Goal: Information Seeking & Learning: Learn about a topic

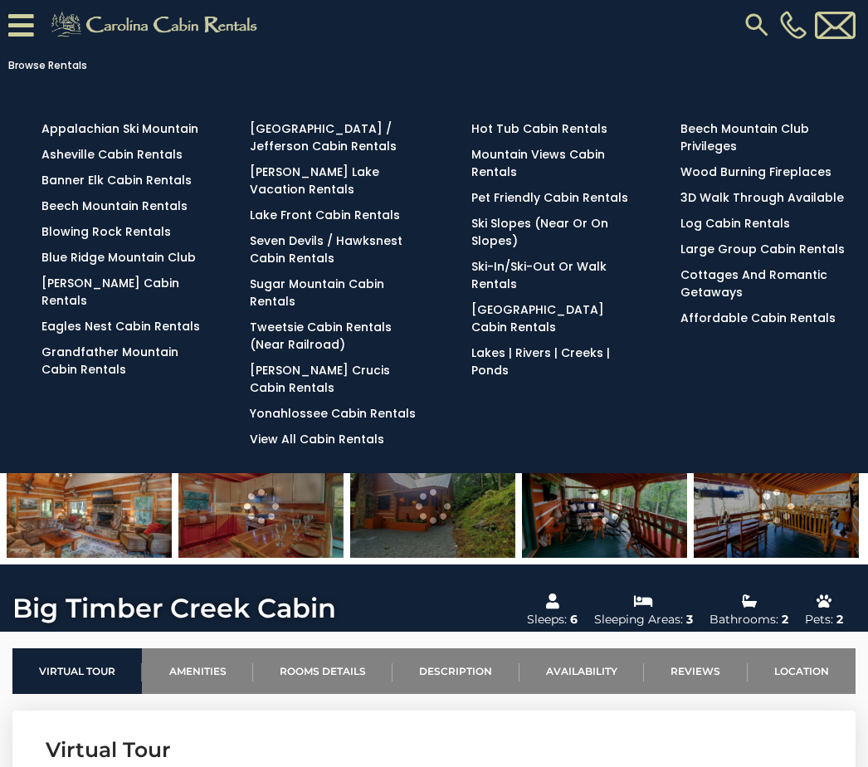
click at [763, 29] on img at bounding box center [757, 25] width 30 height 30
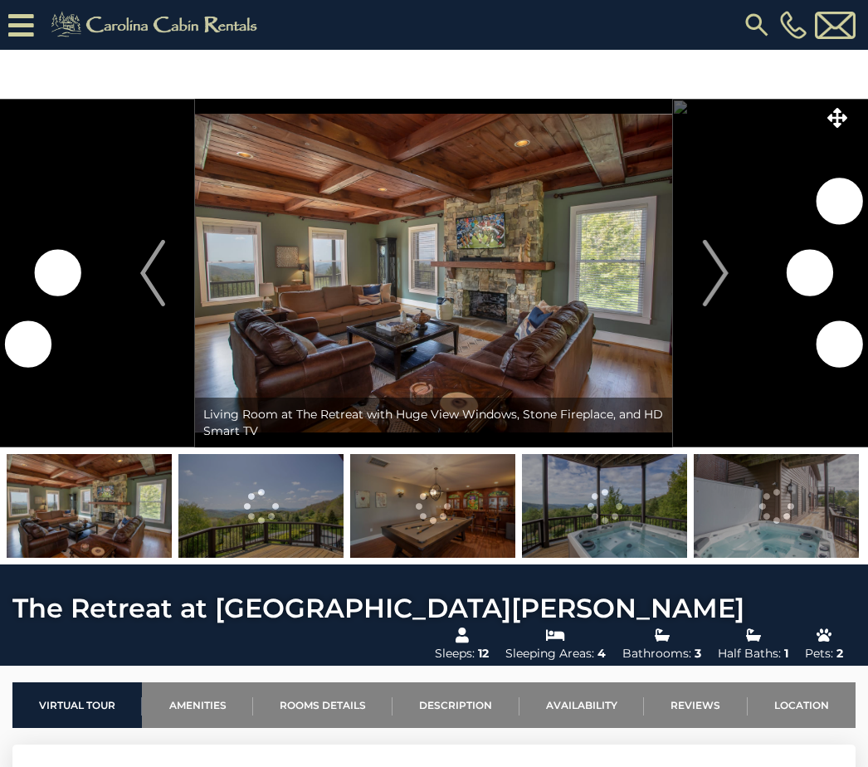
click at [724, 273] on img "Next" at bounding box center [715, 273] width 25 height 66
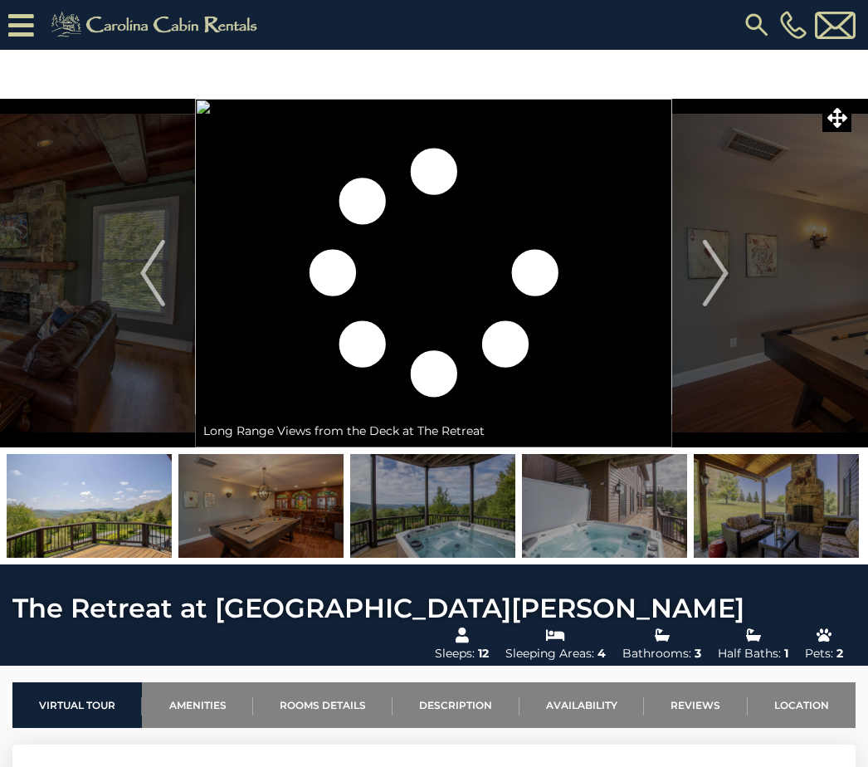
click at [717, 272] on img "Next" at bounding box center [715, 273] width 25 height 66
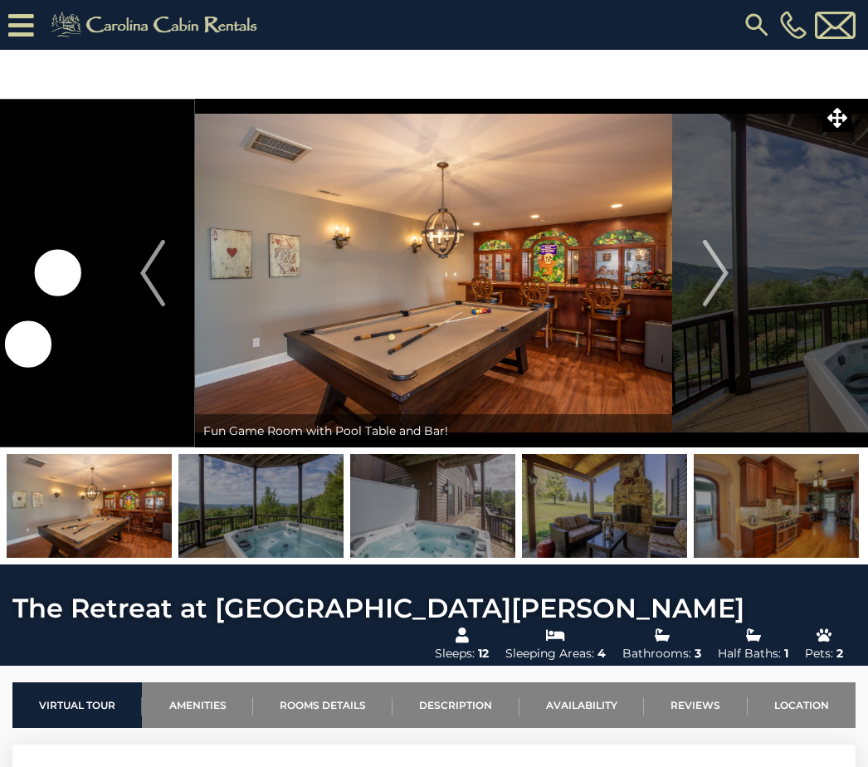
click at [717, 274] on img "Next" at bounding box center [715, 273] width 25 height 66
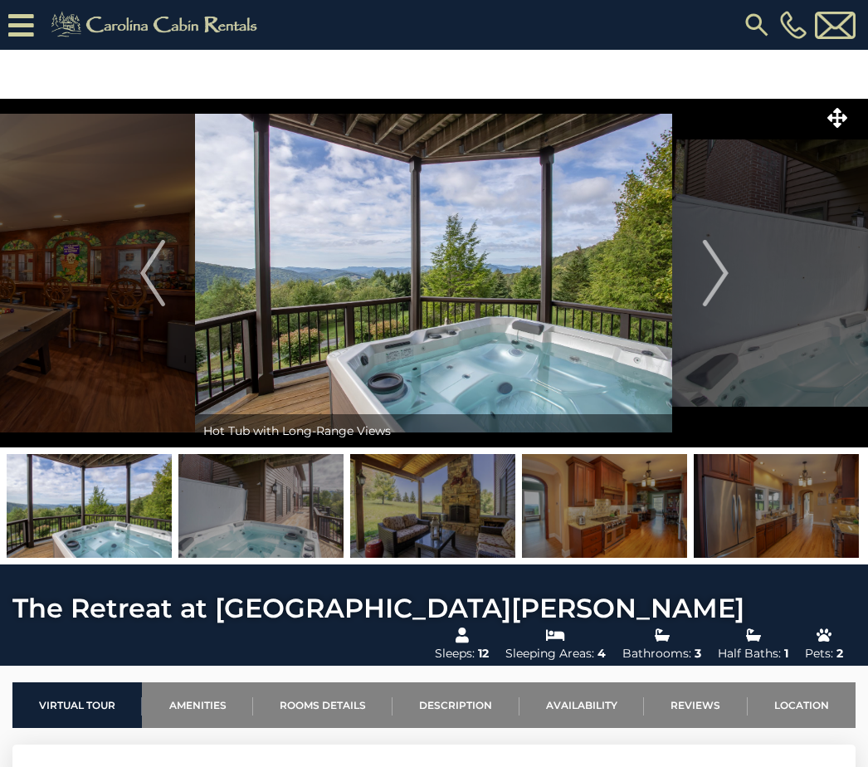
click at [716, 282] on img "Next" at bounding box center [715, 273] width 25 height 66
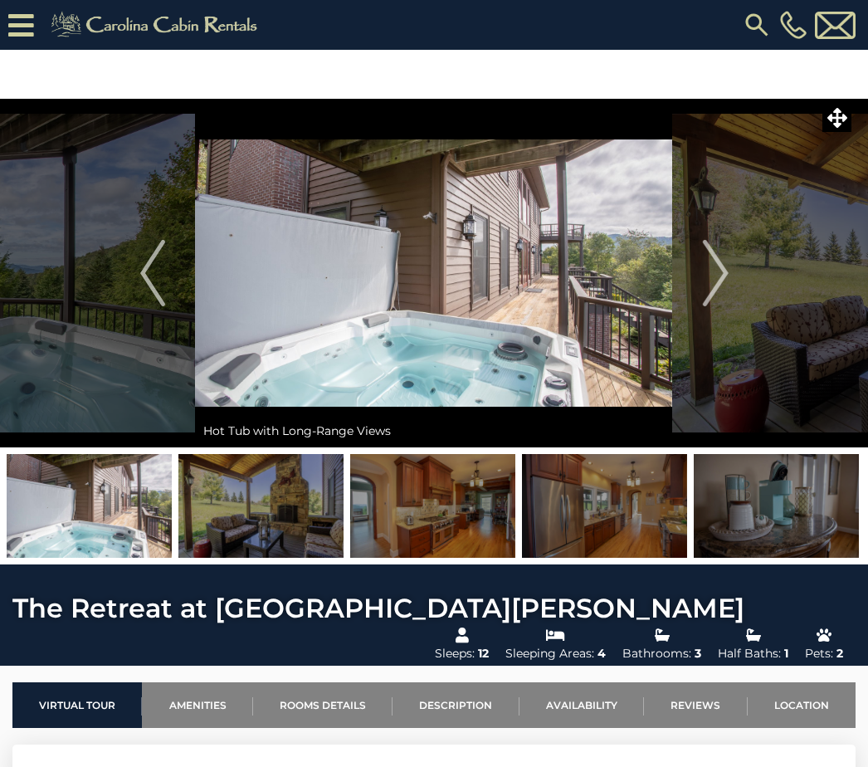
click at [713, 276] on img "Next" at bounding box center [715, 273] width 25 height 66
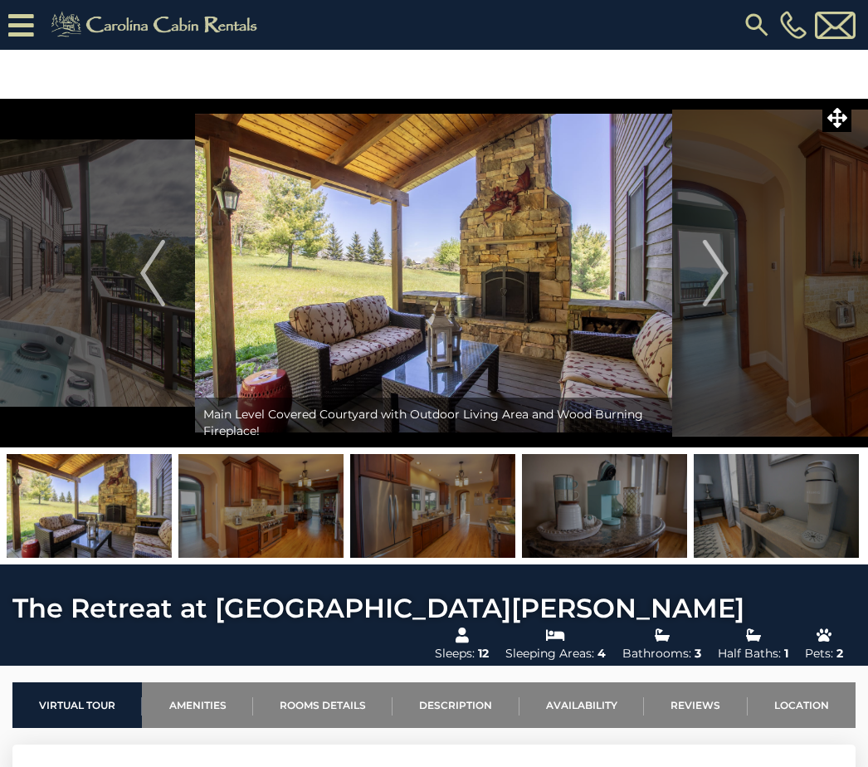
click at [722, 275] on img "Next" at bounding box center [715, 273] width 25 height 66
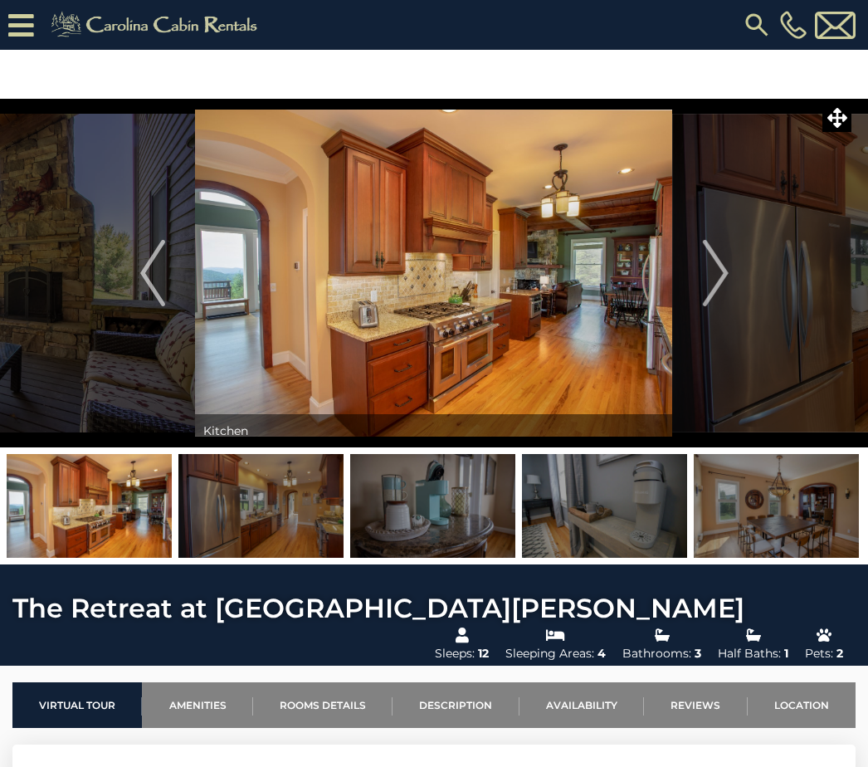
click at [720, 273] on img "Next" at bounding box center [715, 273] width 25 height 66
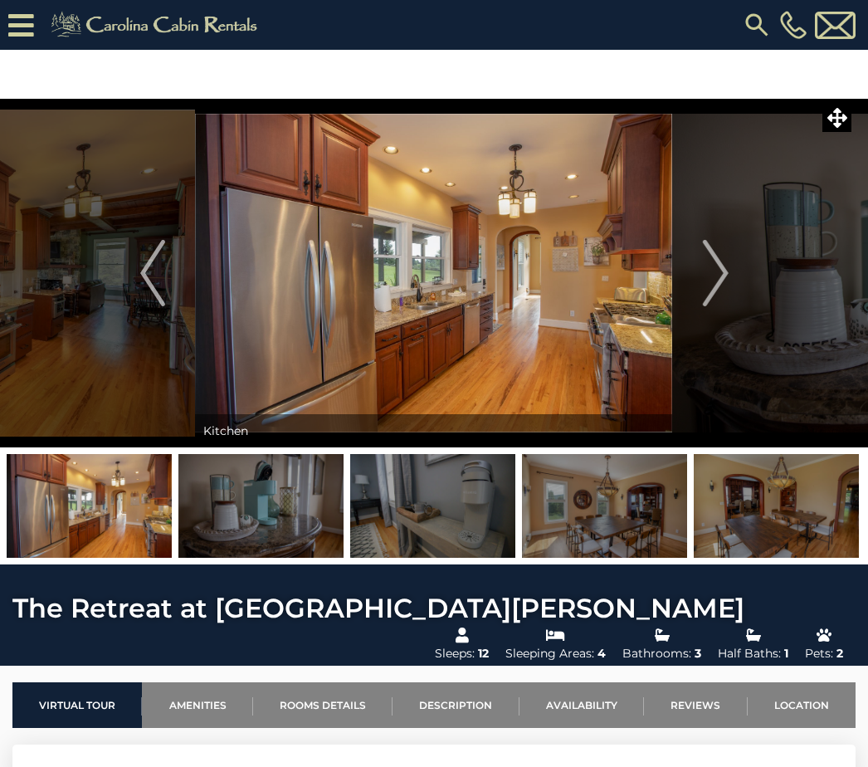
click at [728, 278] on img "Next" at bounding box center [715, 273] width 25 height 66
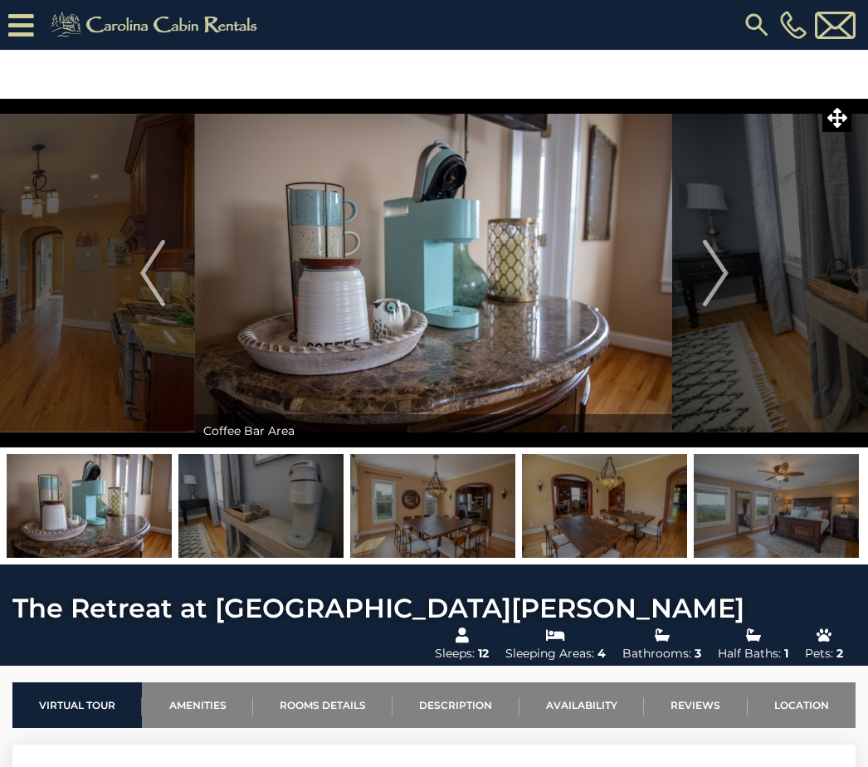
click at [717, 274] on img "Next" at bounding box center [715, 273] width 25 height 66
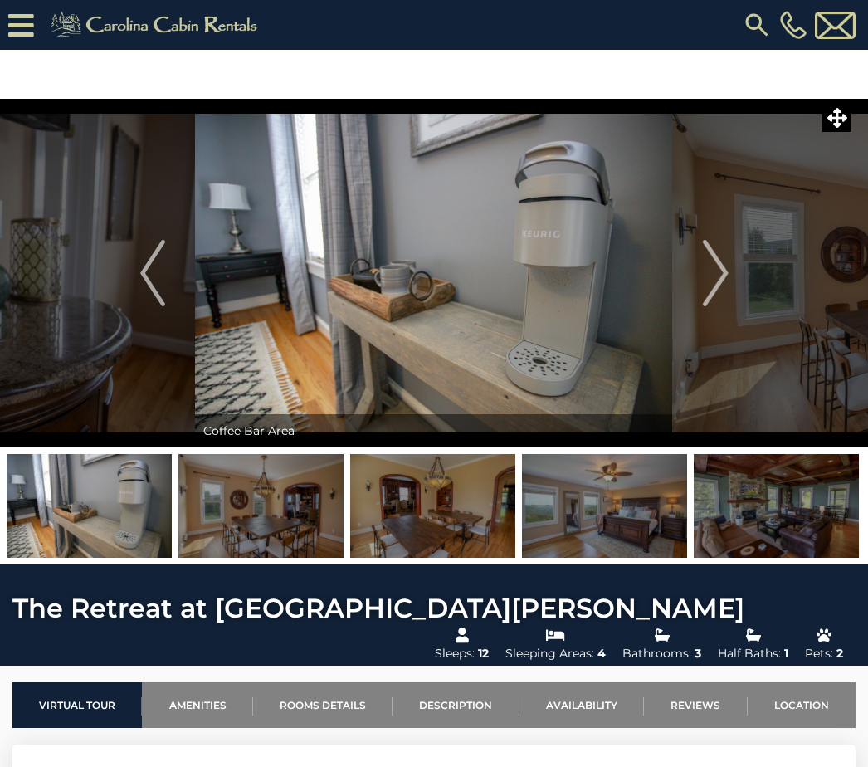
click at [711, 282] on img "Next" at bounding box center [715, 273] width 25 height 66
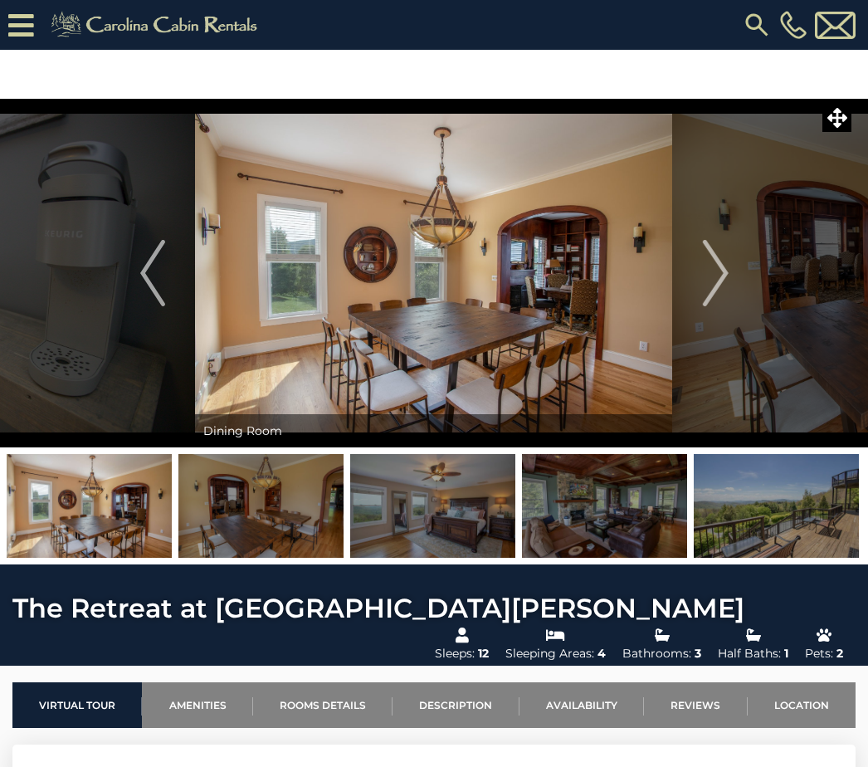
click at [720, 273] on img "Next" at bounding box center [715, 273] width 25 height 66
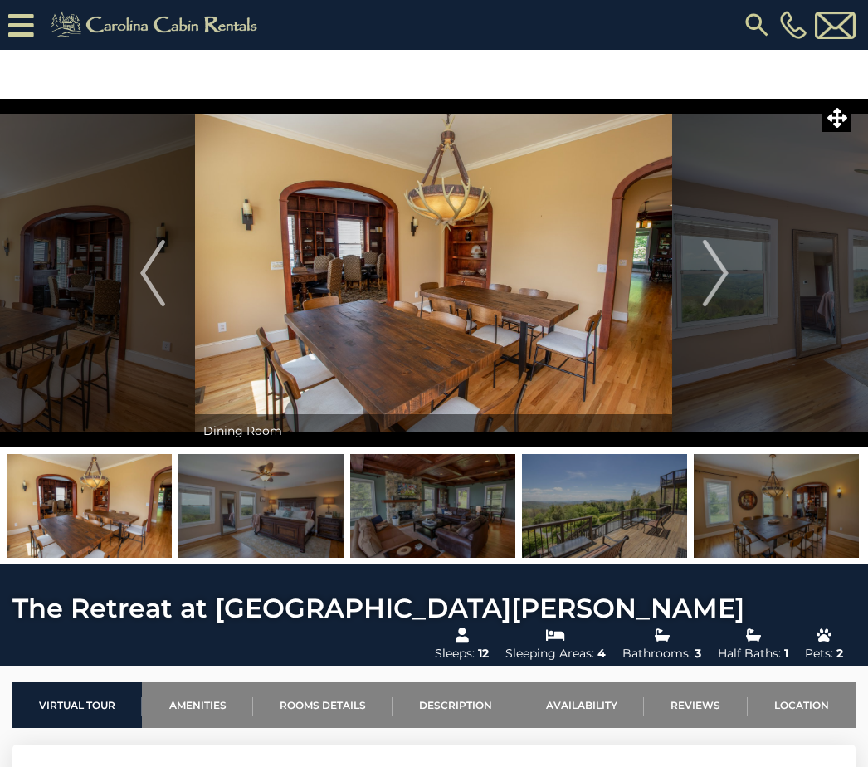
click at [718, 274] on img "Next" at bounding box center [715, 273] width 25 height 66
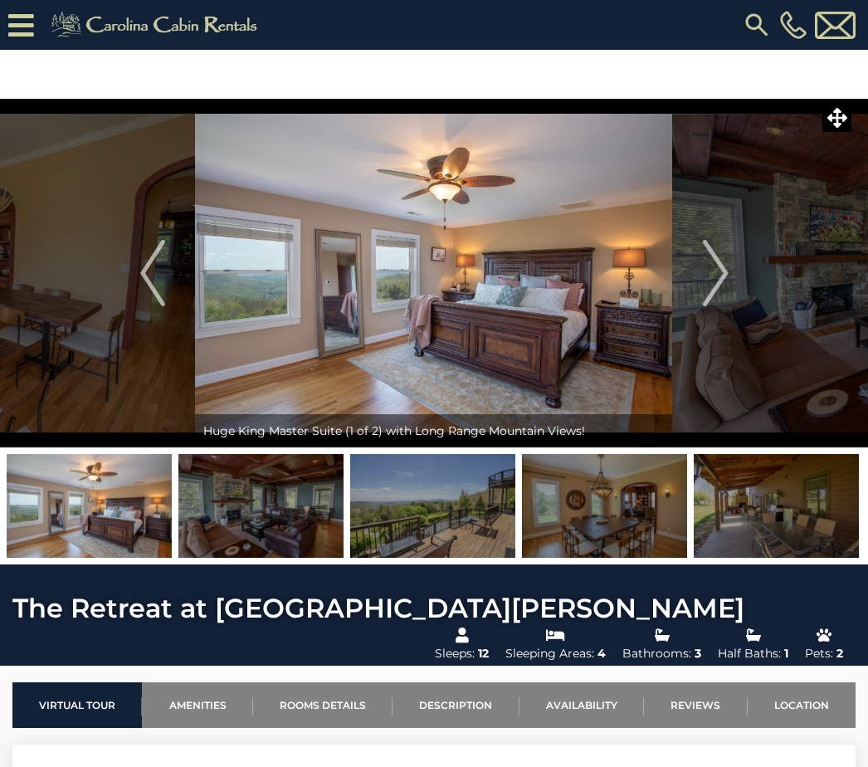
click at [714, 265] on img "Next" at bounding box center [715, 273] width 25 height 66
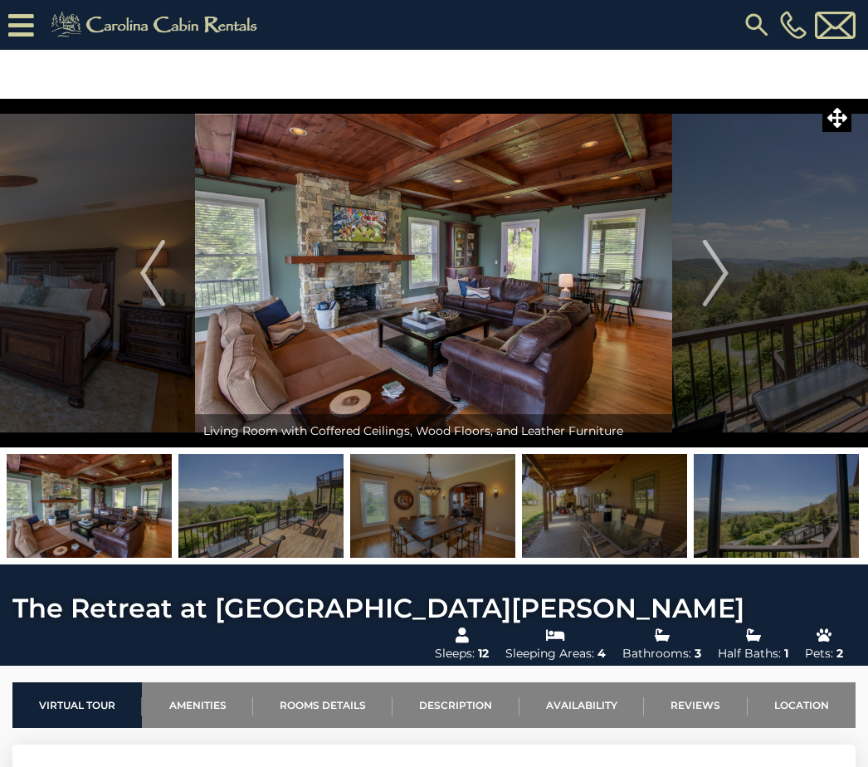
click at [729, 285] on button "Next" at bounding box center [715, 273] width 85 height 349
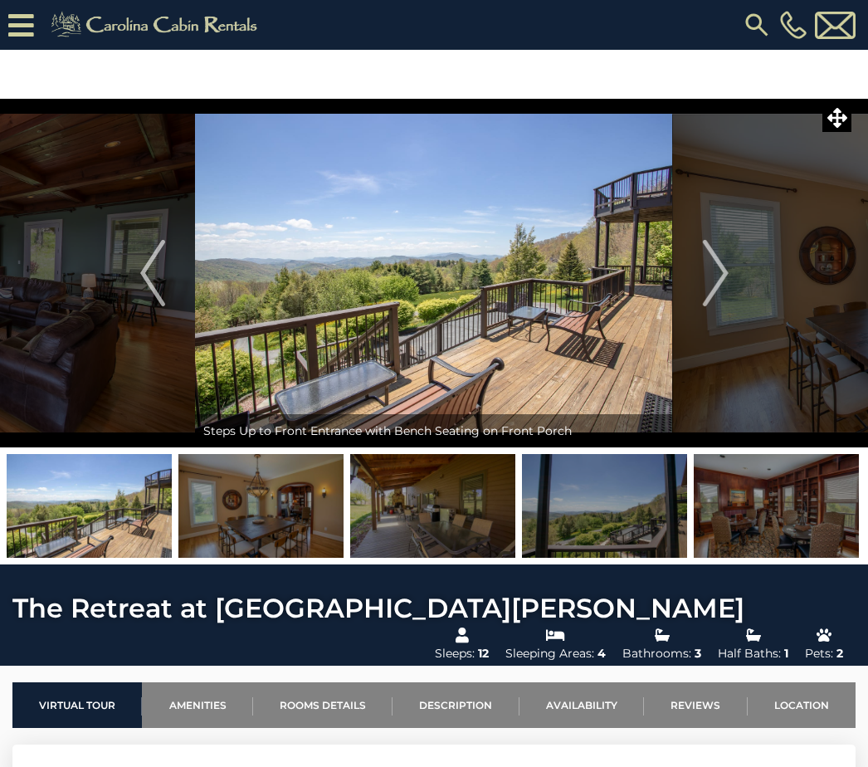
click at [724, 280] on img "Next" at bounding box center [715, 273] width 25 height 66
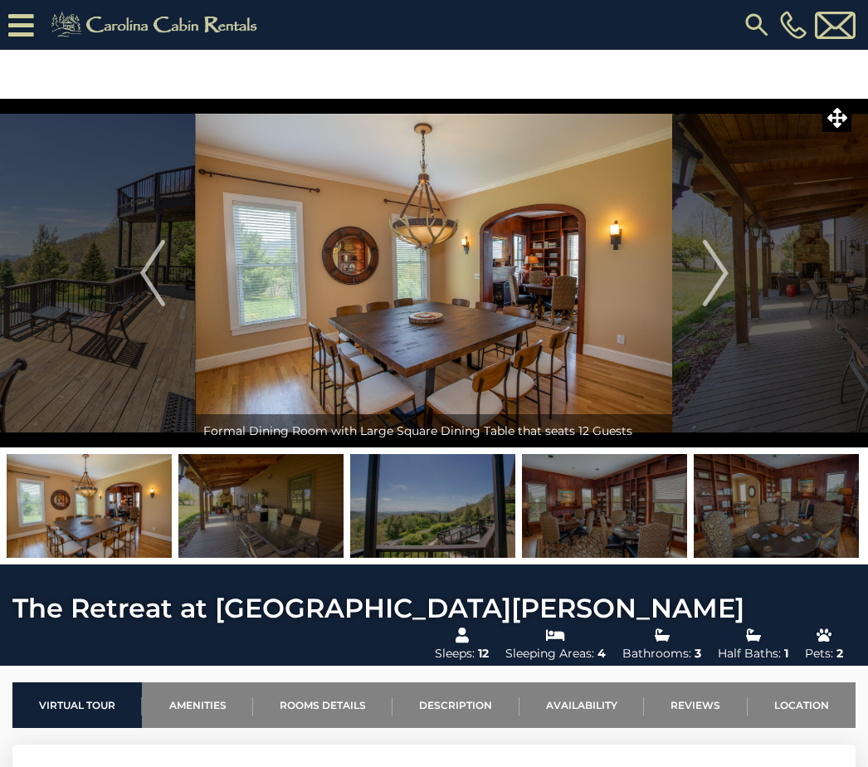
click at [715, 281] on img "Next" at bounding box center [715, 273] width 25 height 66
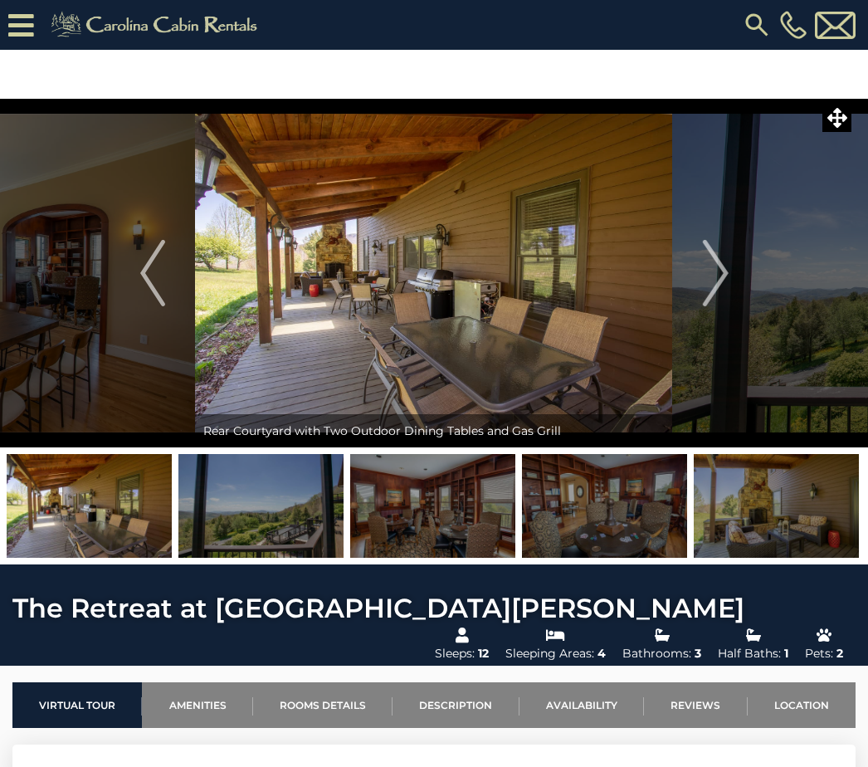
click at [719, 280] on img "Next" at bounding box center [715, 273] width 25 height 66
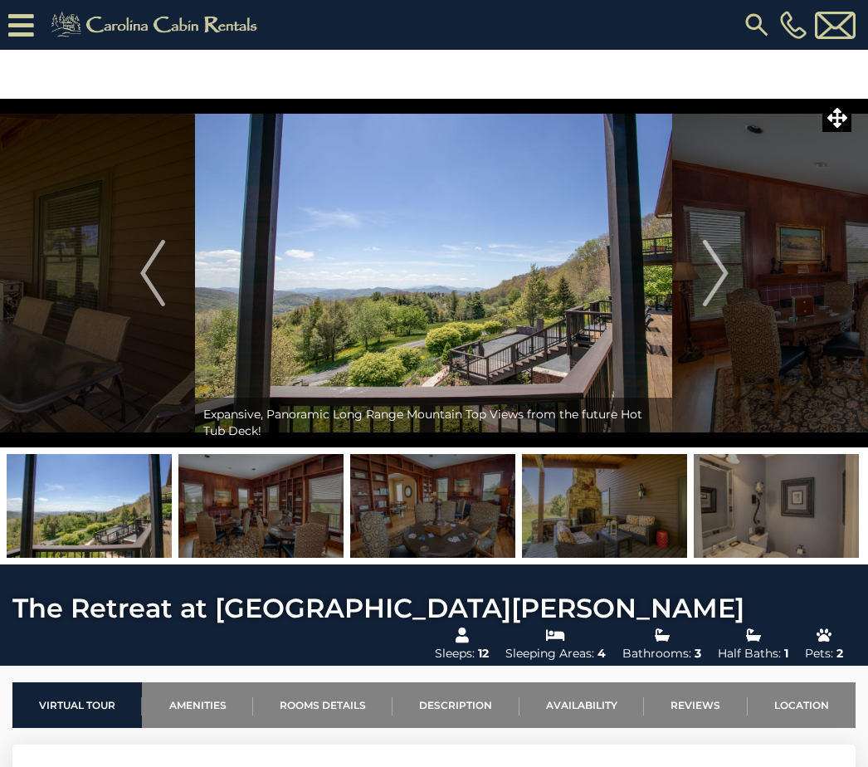
click at [718, 283] on img "Next" at bounding box center [715, 273] width 25 height 66
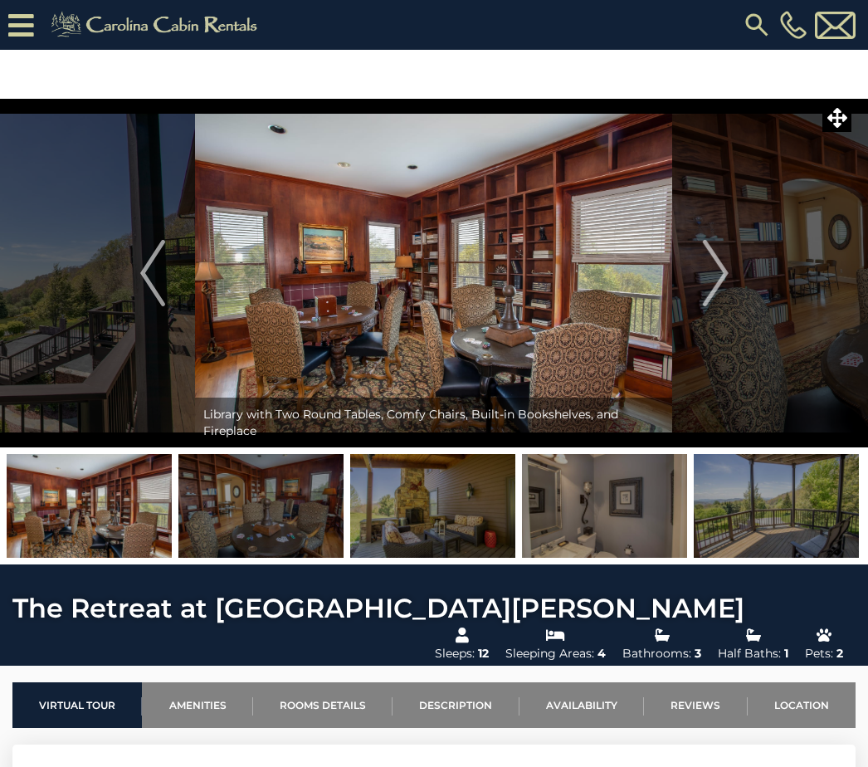
click at [719, 275] on img "Next" at bounding box center [715, 273] width 25 height 66
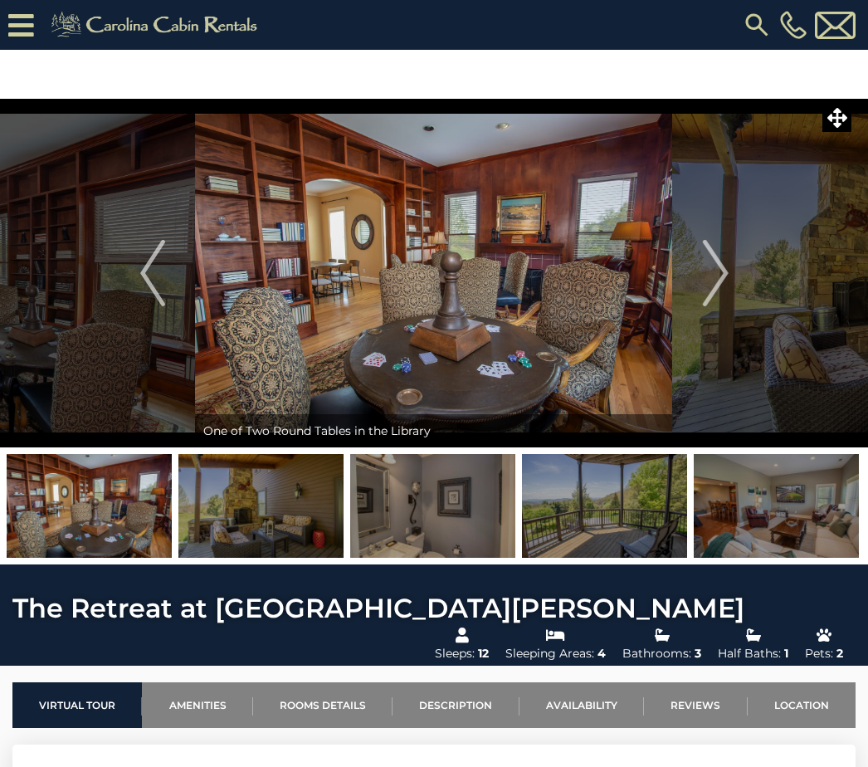
click at [725, 280] on img "Next" at bounding box center [715, 273] width 25 height 66
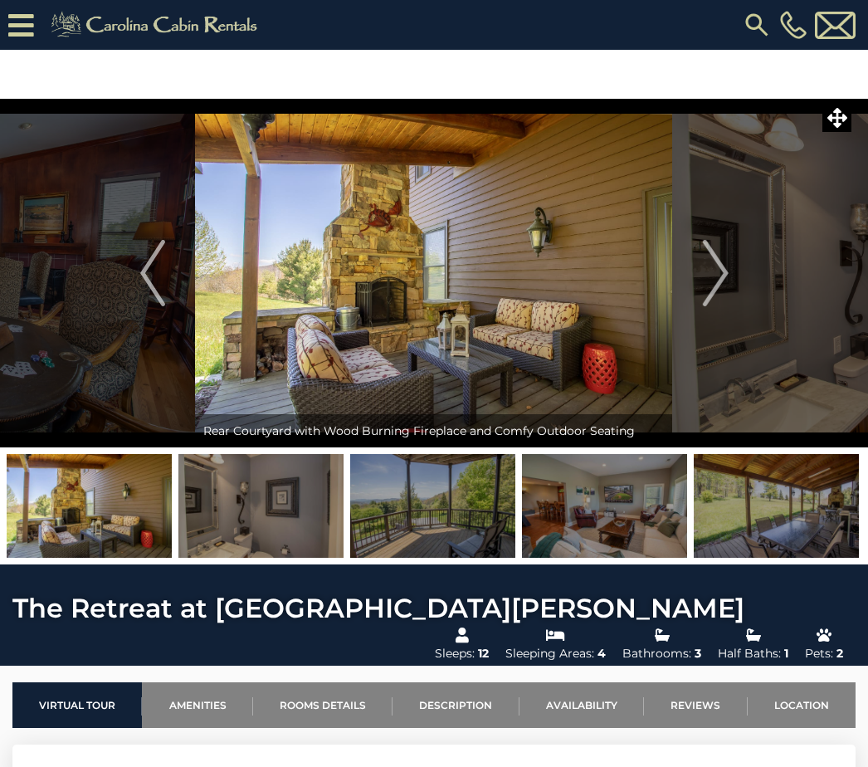
click at [724, 272] on img "Next" at bounding box center [715, 273] width 25 height 66
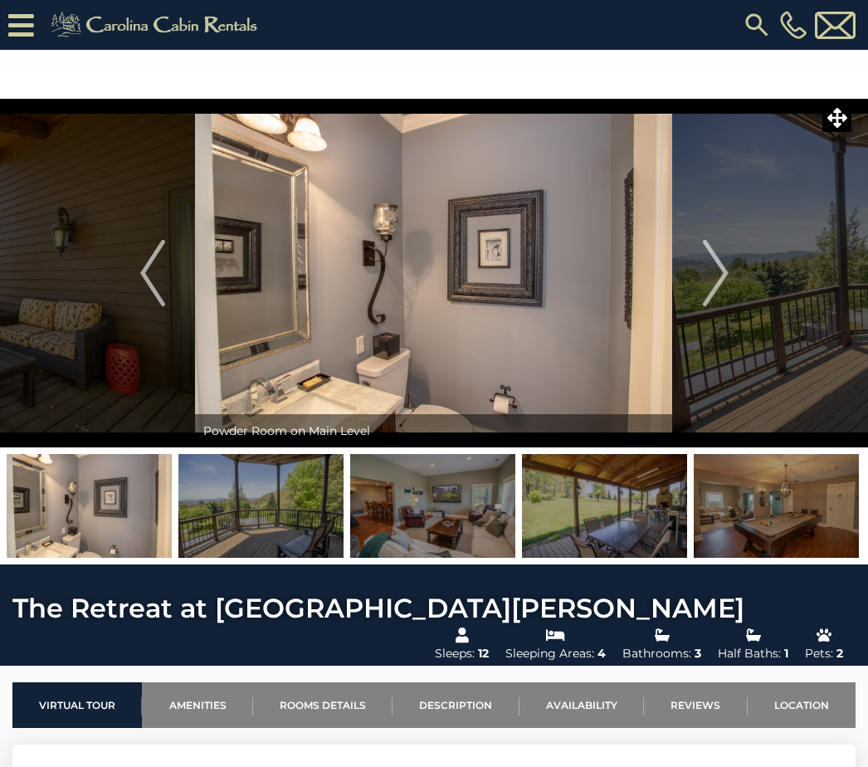
click at [720, 280] on img "Next" at bounding box center [715, 273] width 25 height 66
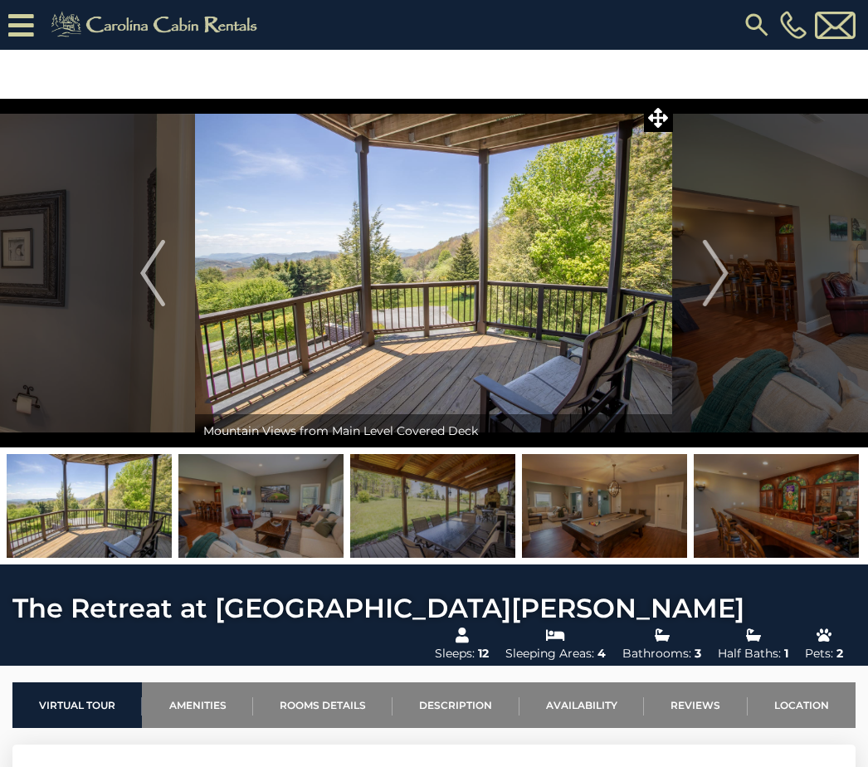
click at [722, 276] on img "Next" at bounding box center [715, 273] width 25 height 66
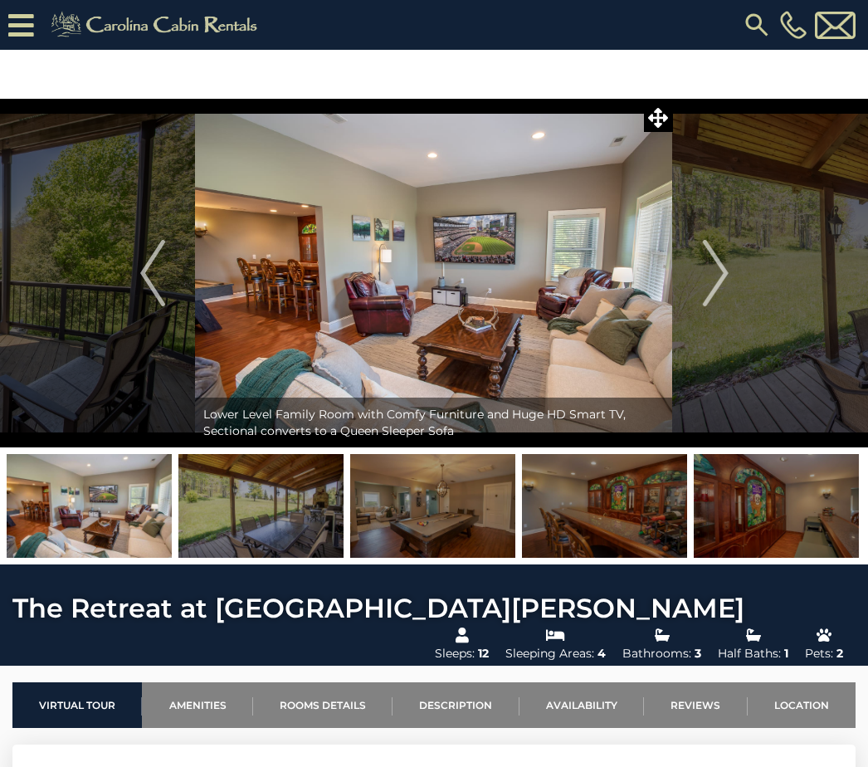
click at [718, 277] on img "Next" at bounding box center [715, 273] width 25 height 66
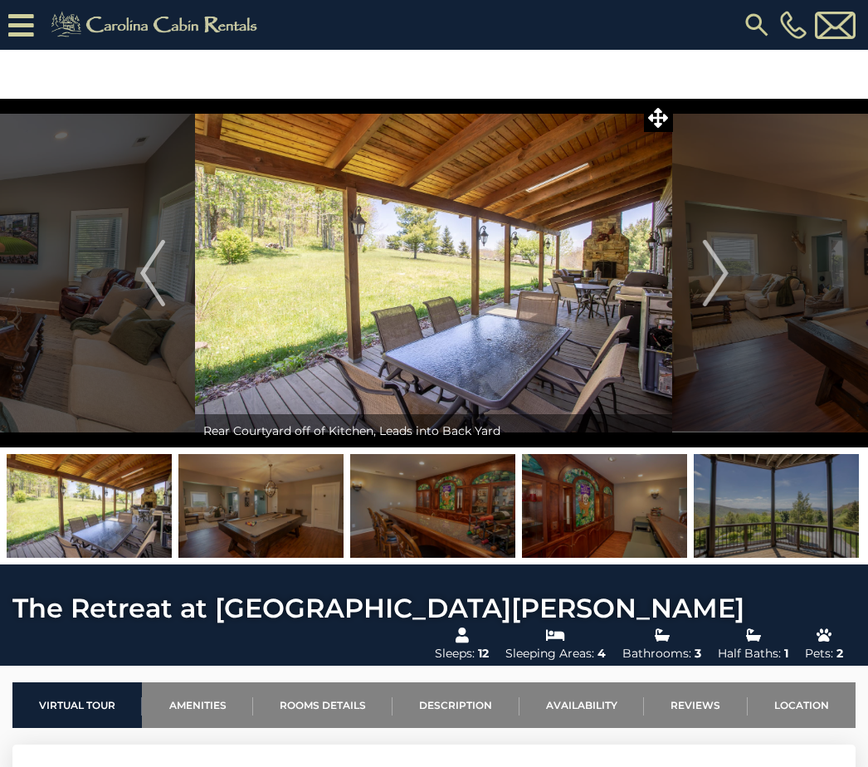
click at [720, 280] on img "Next" at bounding box center [715, 273] width 25 height 66
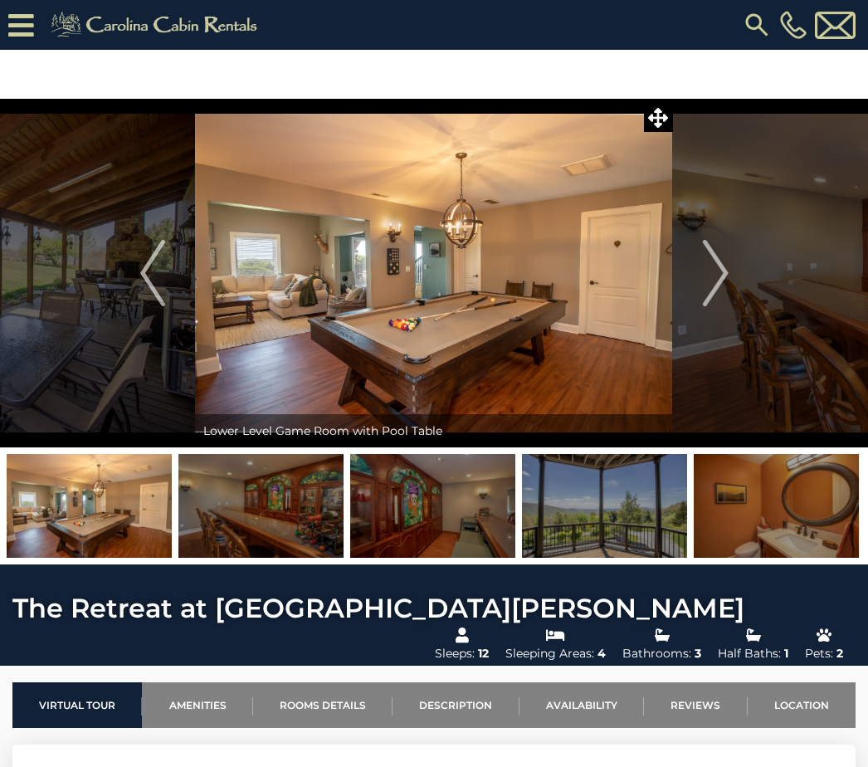
click at [721, 283] on img "Next" at bounding box center [715, 273] width 25 height 66
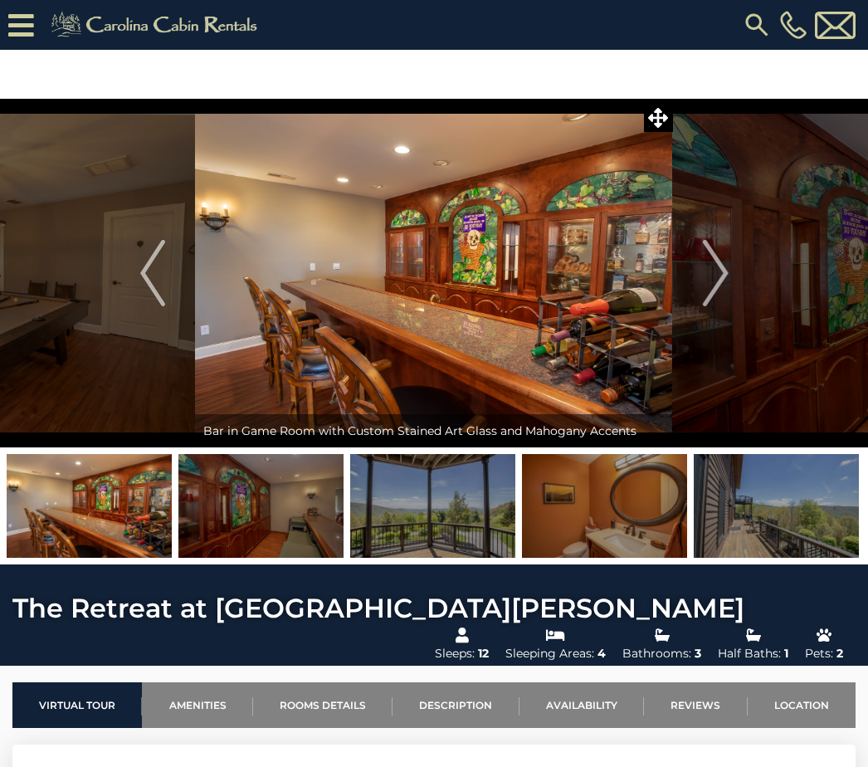
click at [718, 274] on img "Next" at bounding box center [715, 273] width 25 height 66
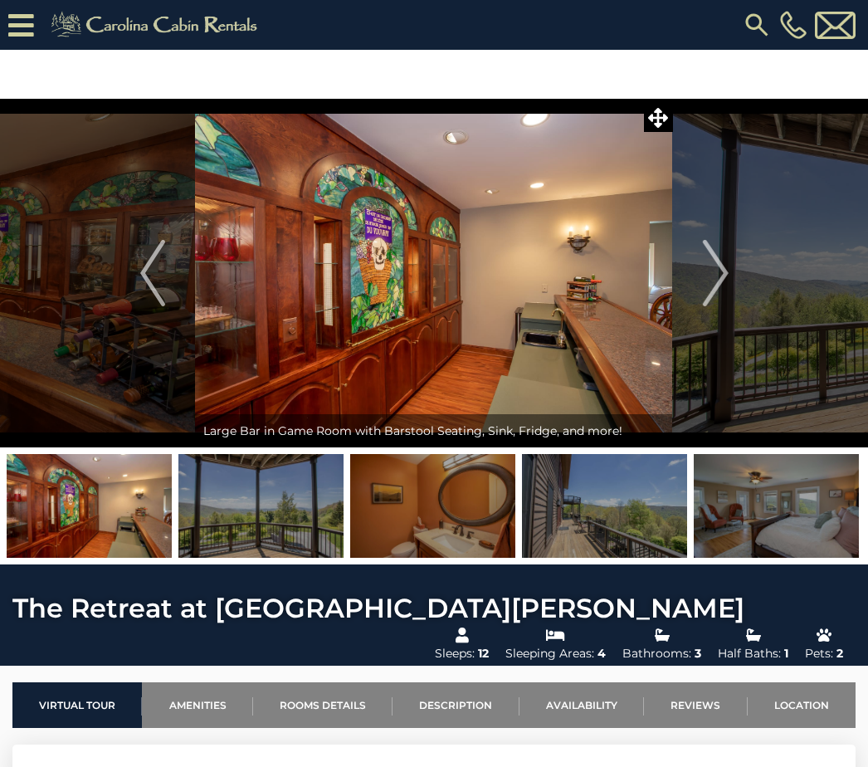
click at [711, 272] on img "Next" at bounding box center [715, 273] width 25 height 66
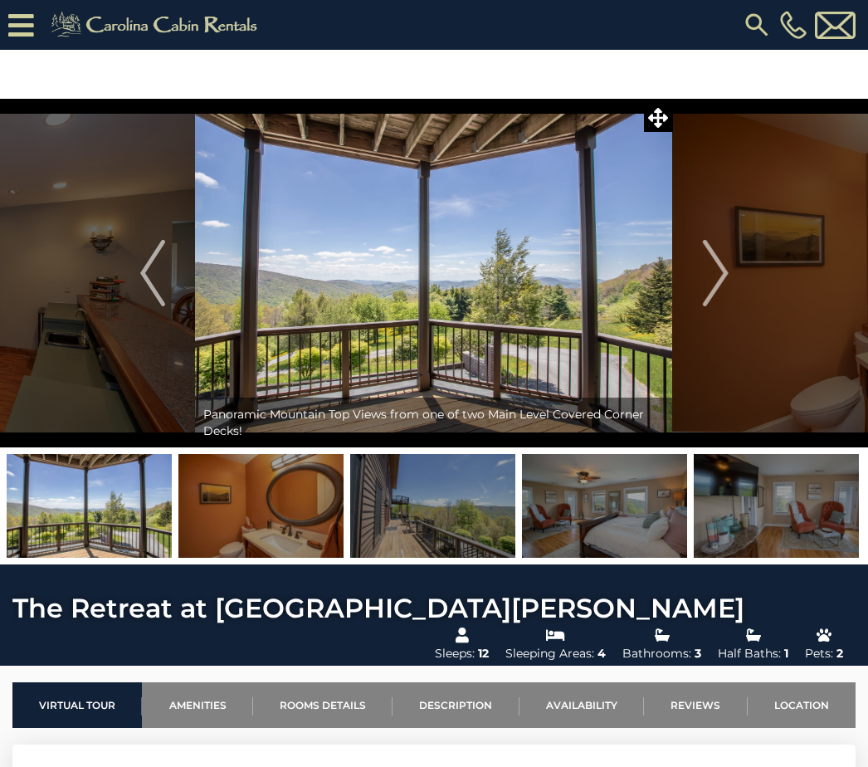
click at [718, 264] on img "Next" at bounding box center [715, 273] width 25 height 66
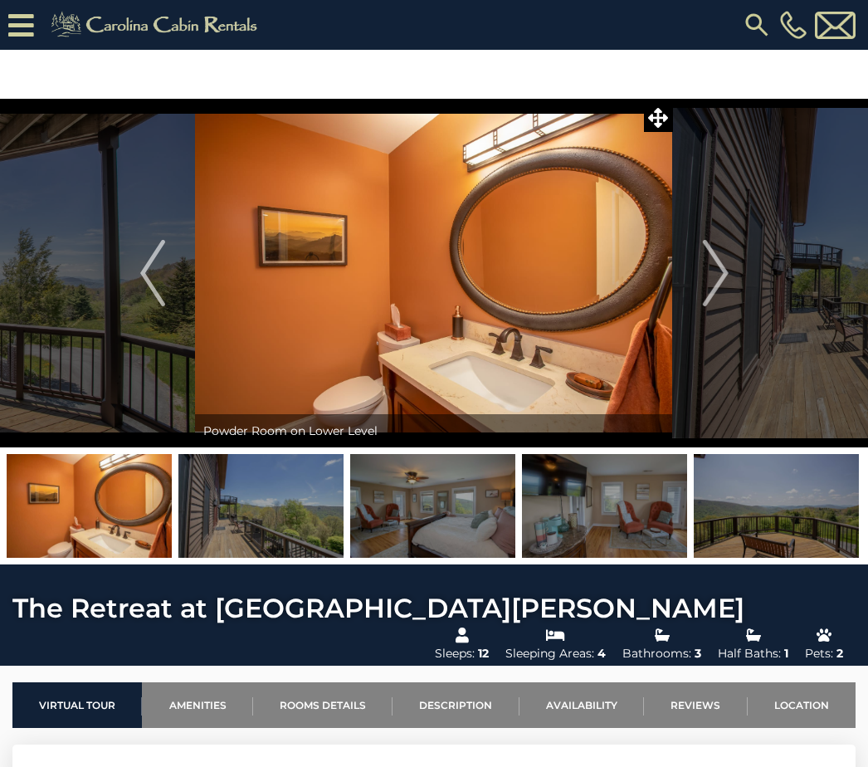
click at [716, 264] on img "Next" at bounding box center [715, 273] width 25 height 66
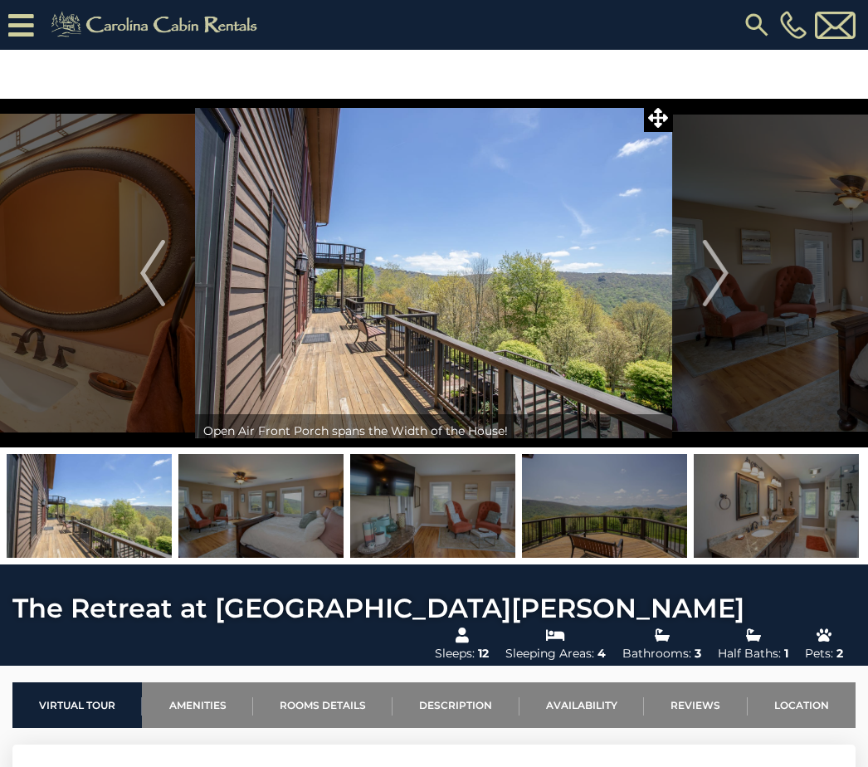
click at [721, 274] on img "Next" at bounding box center [715, 273] width 25 height 66
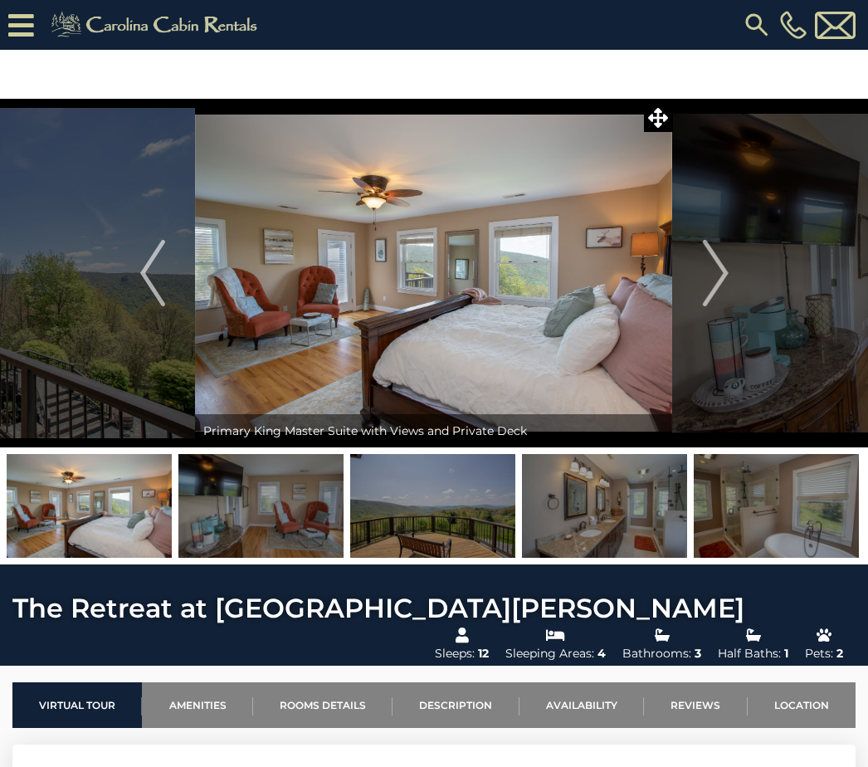
click at [665, 127] on icon at bounding box center [658, 118] width 20 height 20
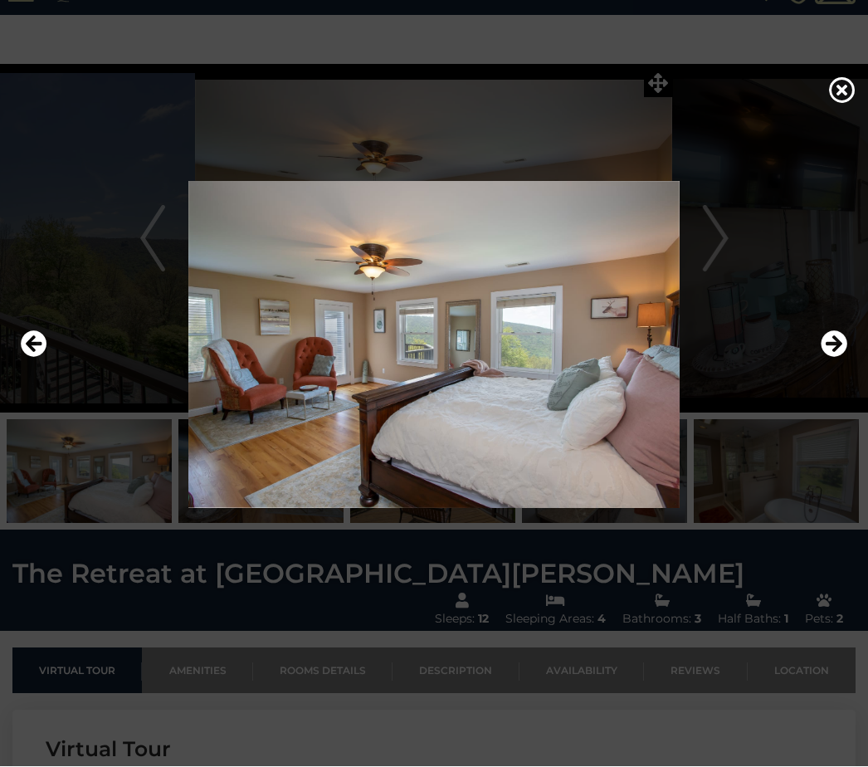
scroll to position [35, 0]
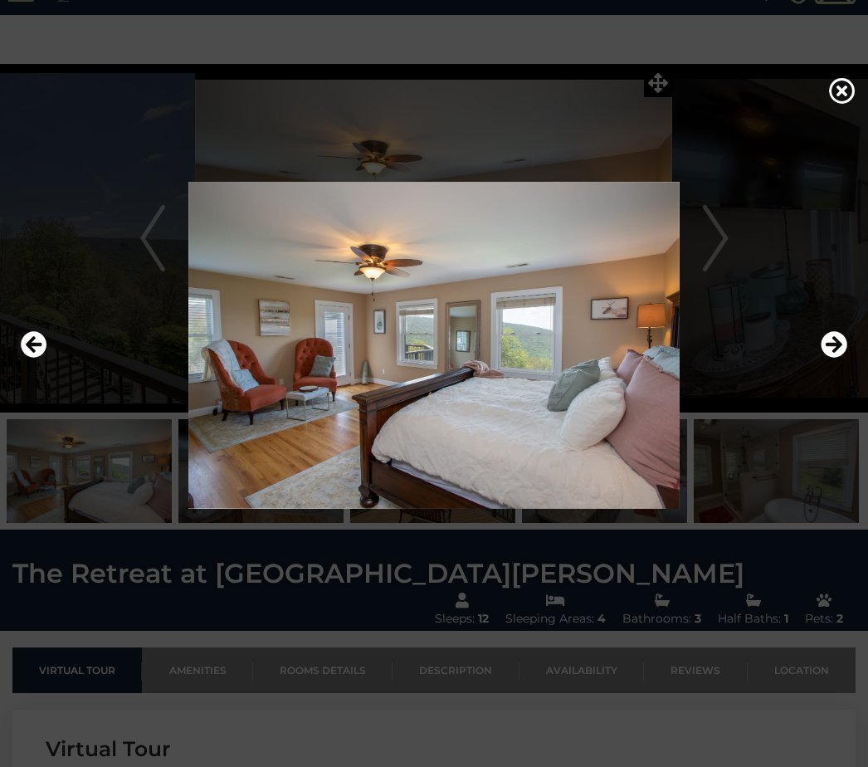
click at [830, 358] on icon "Next" at bounding box center [834, 344] width 27 height 27
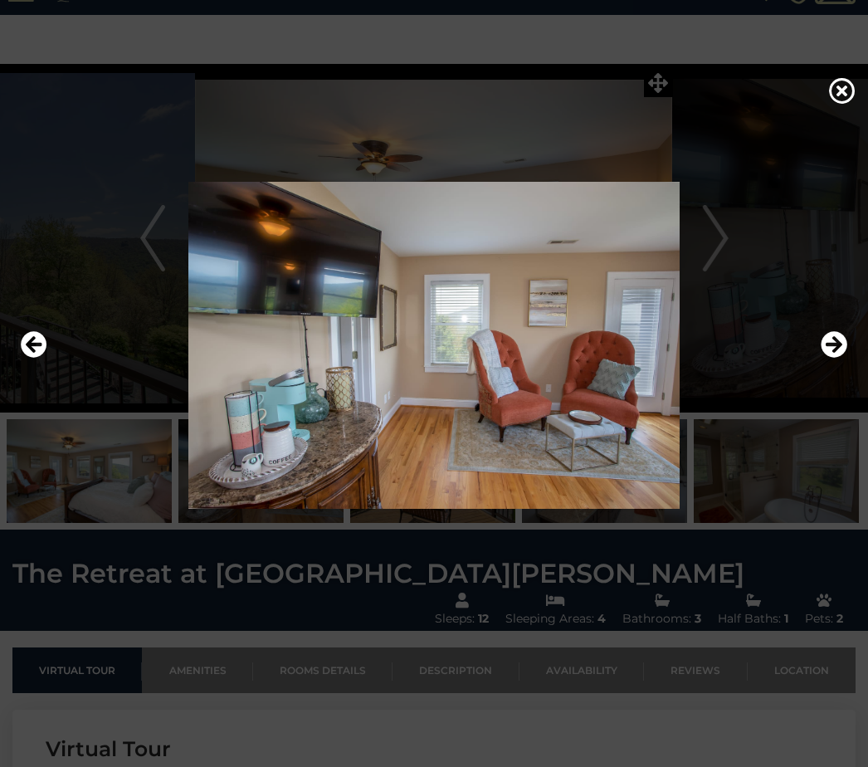
click at [825, 349] on button "Next" at bounding box center [834, 345] width 27 height 38
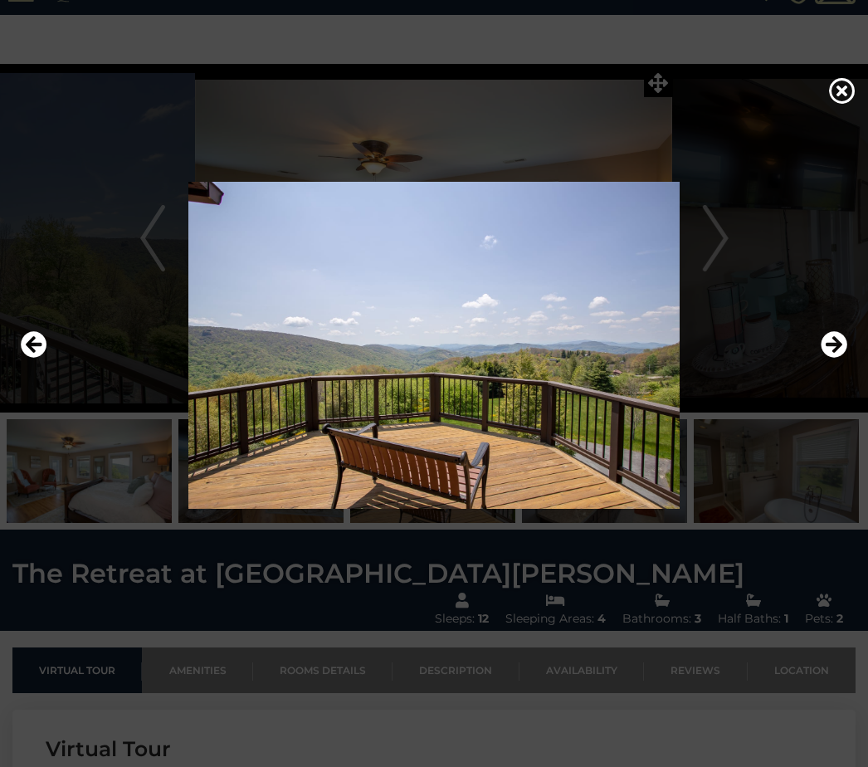
click at [828, 353] on icon "Next" at bounding box center [834, 344] width 27 height 27
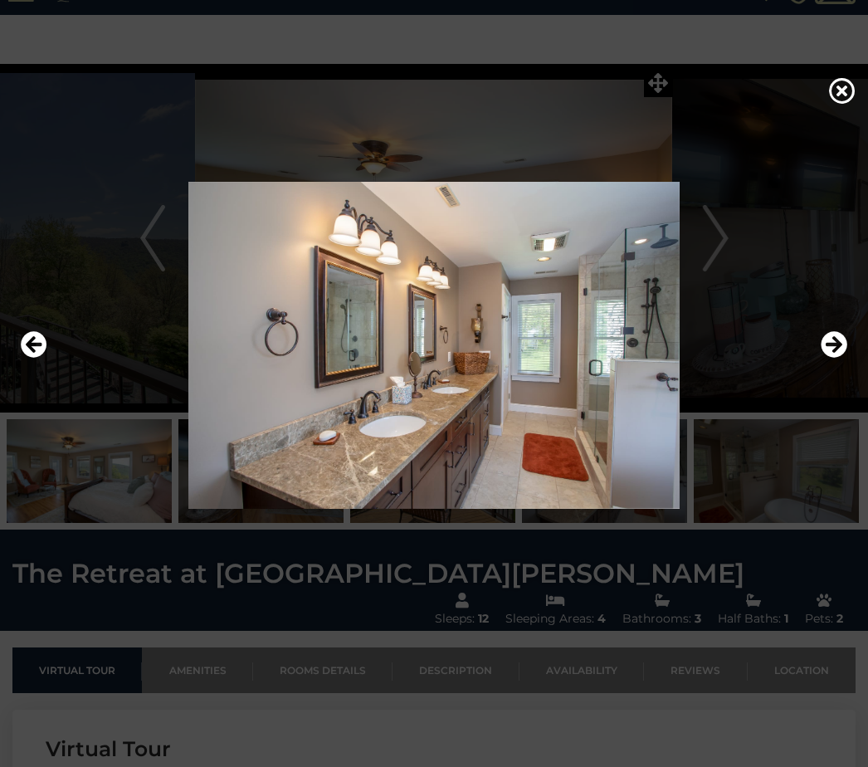
click at [826, 358] on icon "Next" at bounding box center [834, 344] width 27 height 27
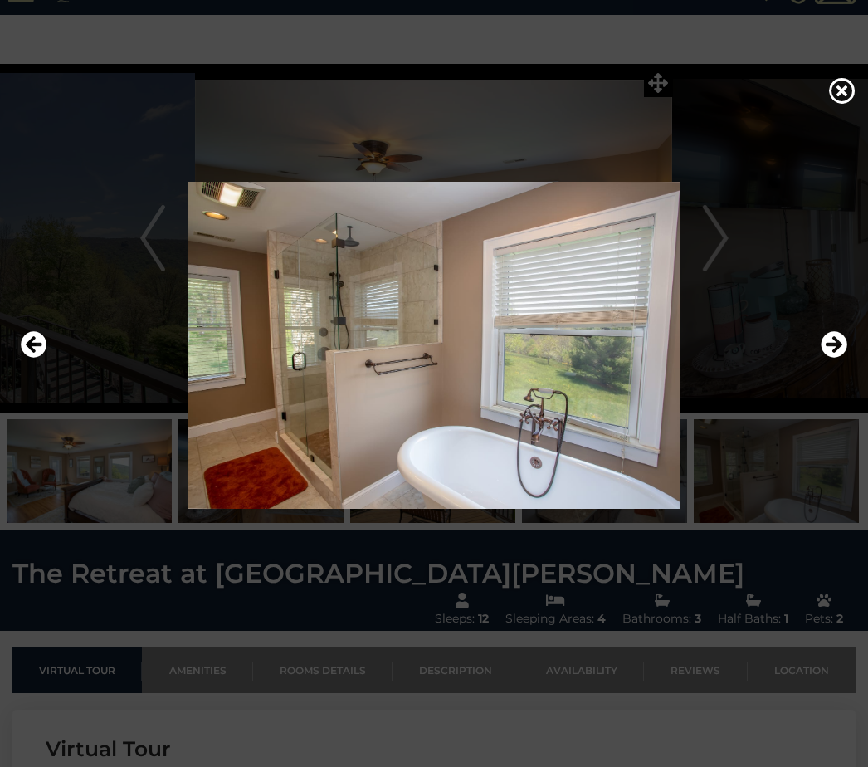
click at [841, 358] on icon "Next" at bounding box center [834, 344] width 27 height 27
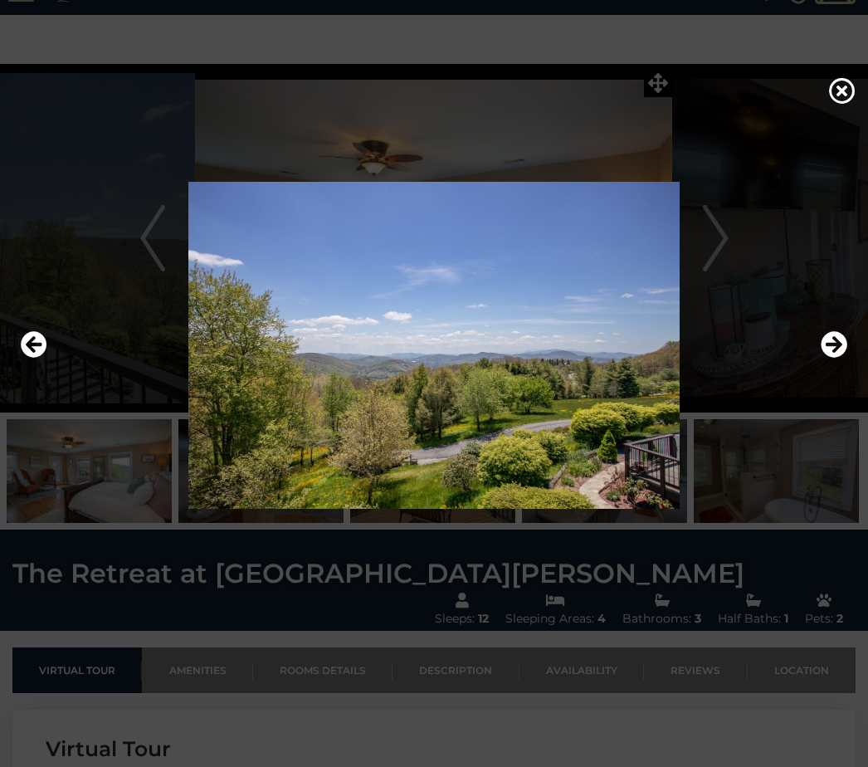
click at [836, 353] on icon "Next" at bounding box center [834, 344] width 27 height 27
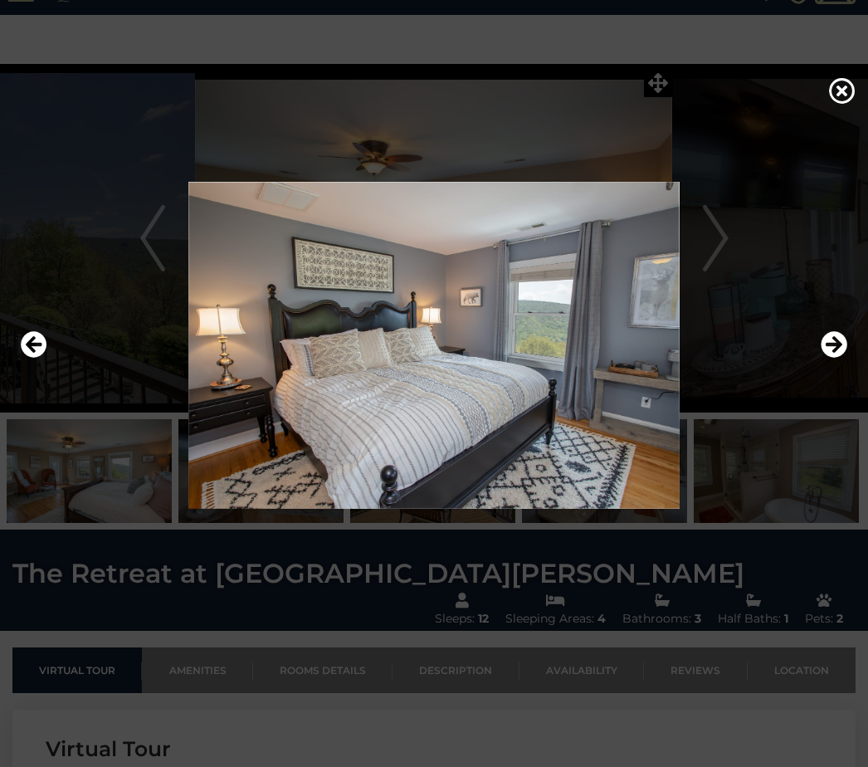
click at [831, 358] on icon "Next" at bounding box center [834, 344] width 27 height 27
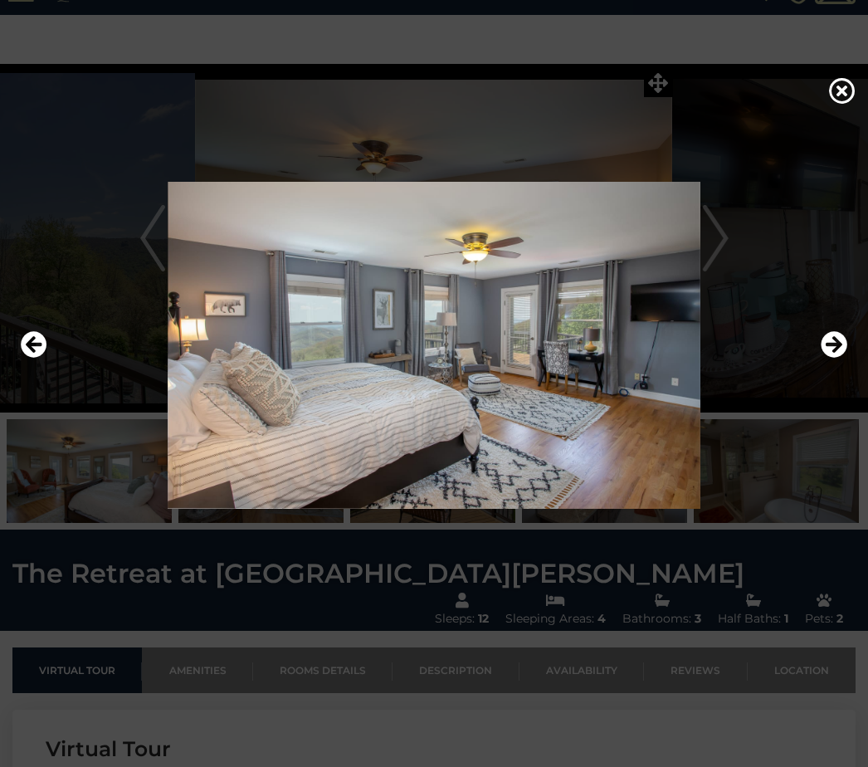
click at [837, 358] on icon "Next" at bounding box center [834, 344] width 27 height 27
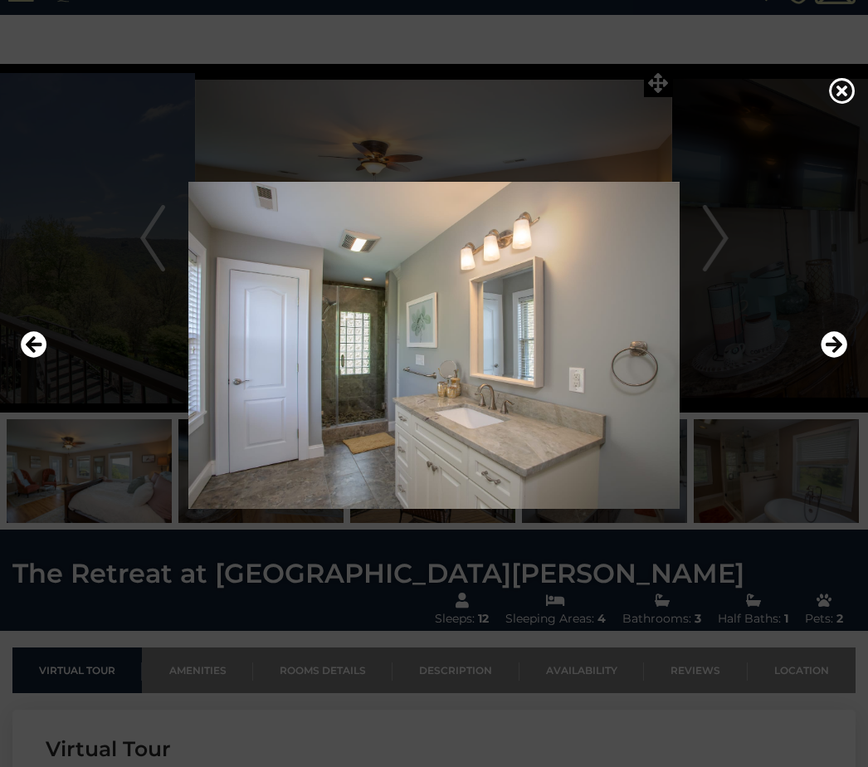
click at [826, 358] on icon "Next" at bounding box center [834, 344] width 27 height 27
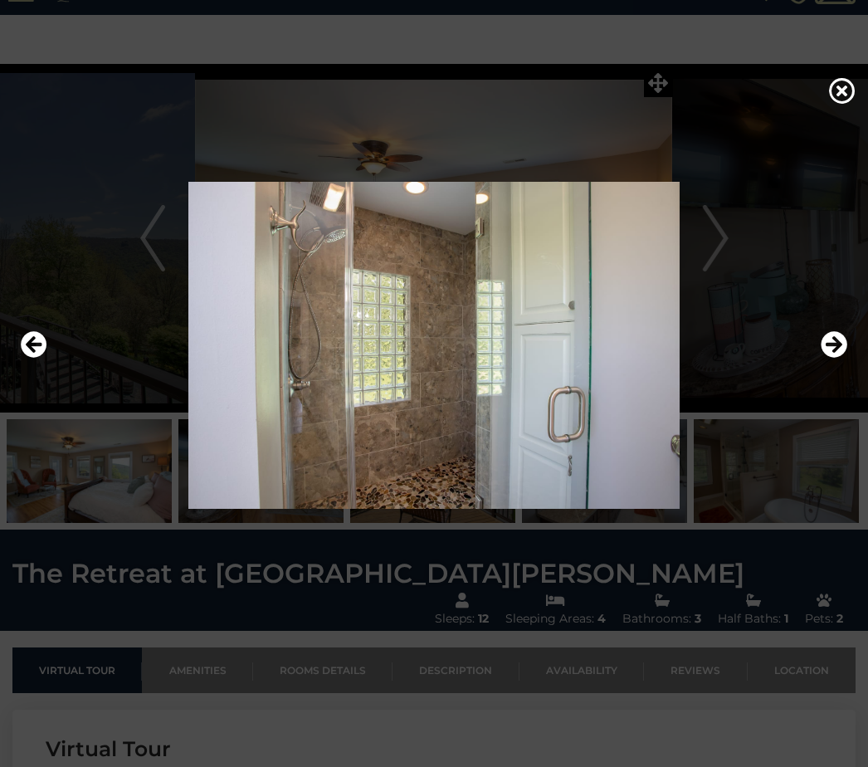
click at [839, 358] on icon "Next" at bounding box center [834, 344] width 27 height 27
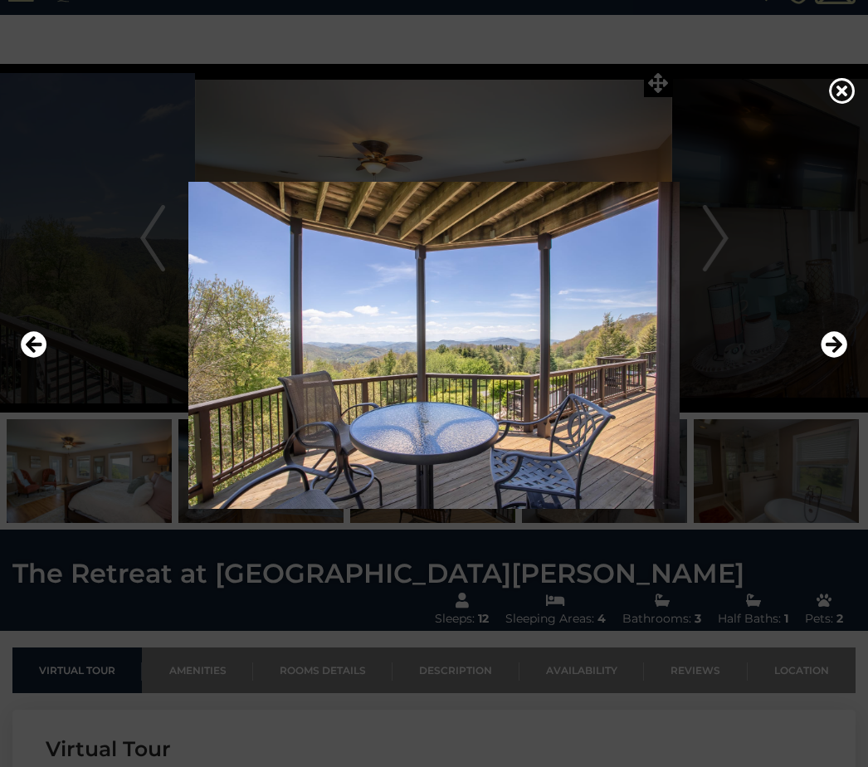
click at [836, 358] on icon "Next" at bounding box center [834, 344] width 27 height 27
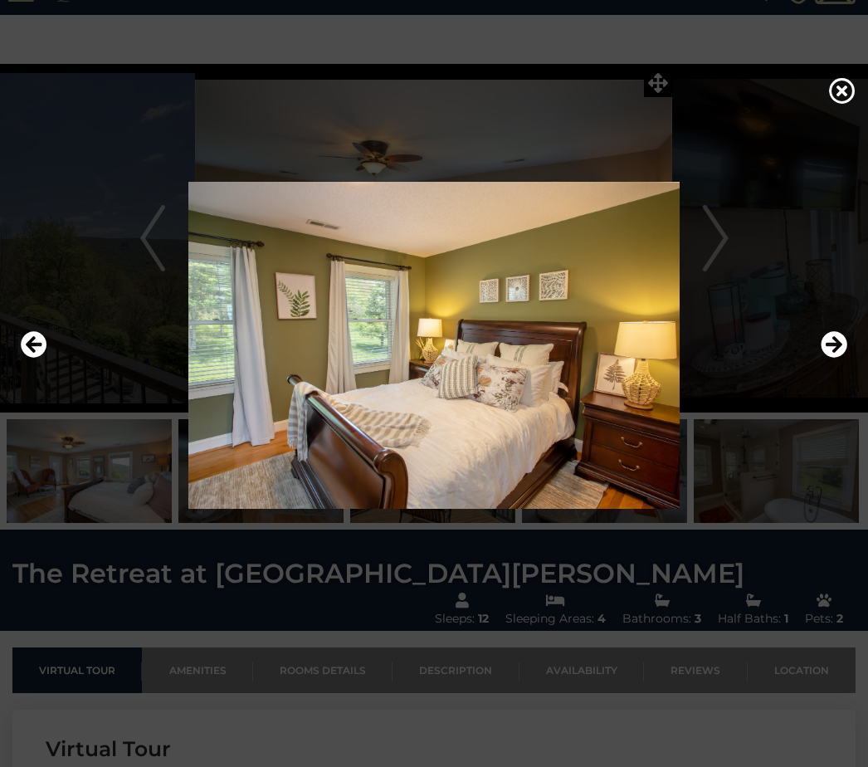
click at [831, 358] on icon "Next" at bounding box center [834, 344] width 27 height 27
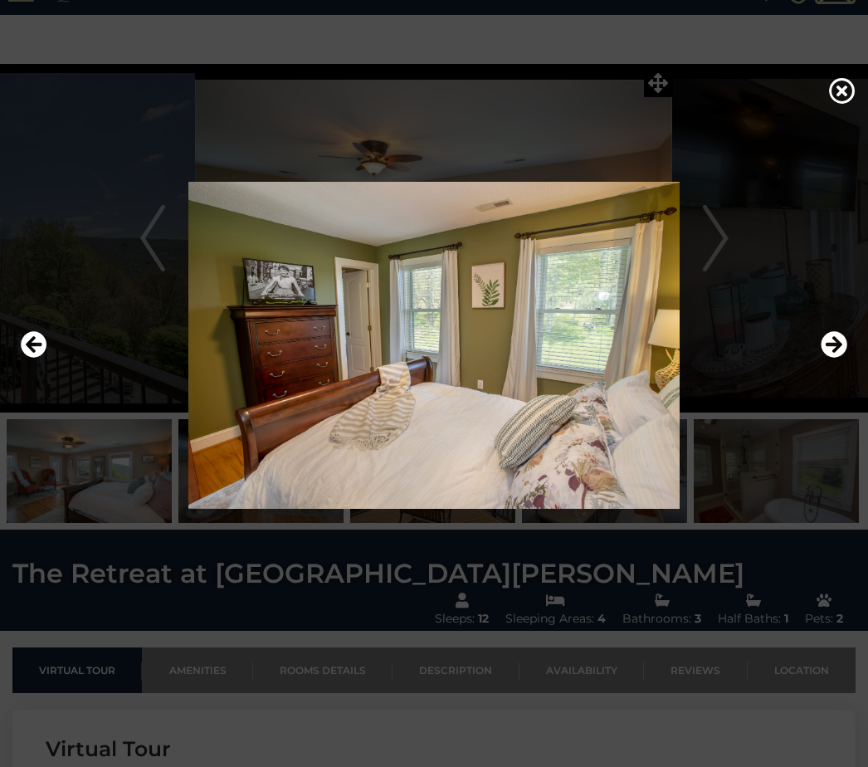
click at [833, 358] on icon "Next" at bounding box center [834, 344] width 27 height 27
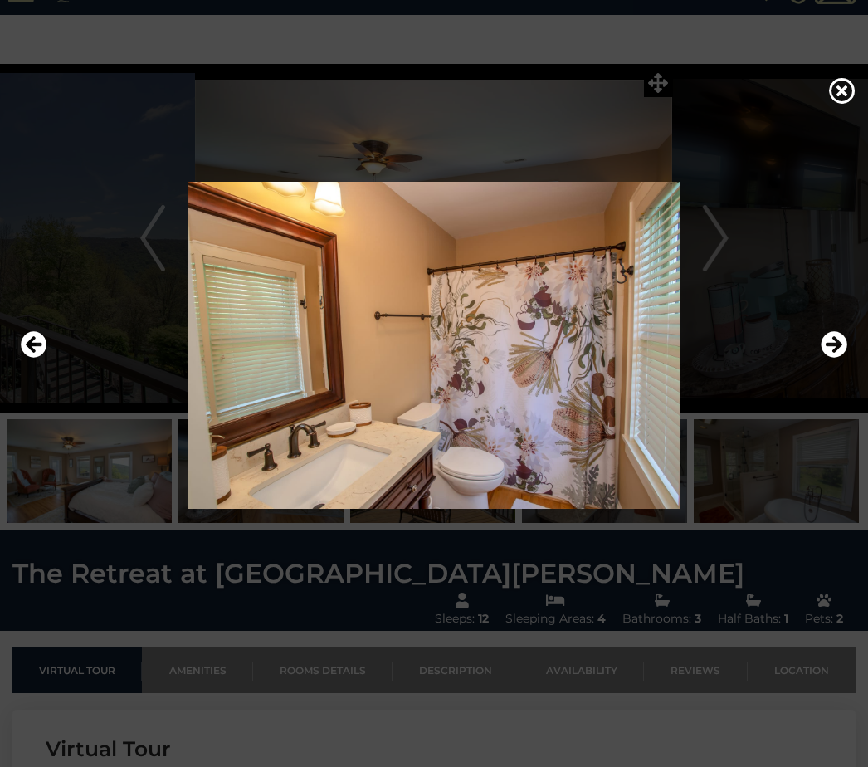
click at [831, 358] on icon "Next" at bounding box center [834, 344] width 27 height 27
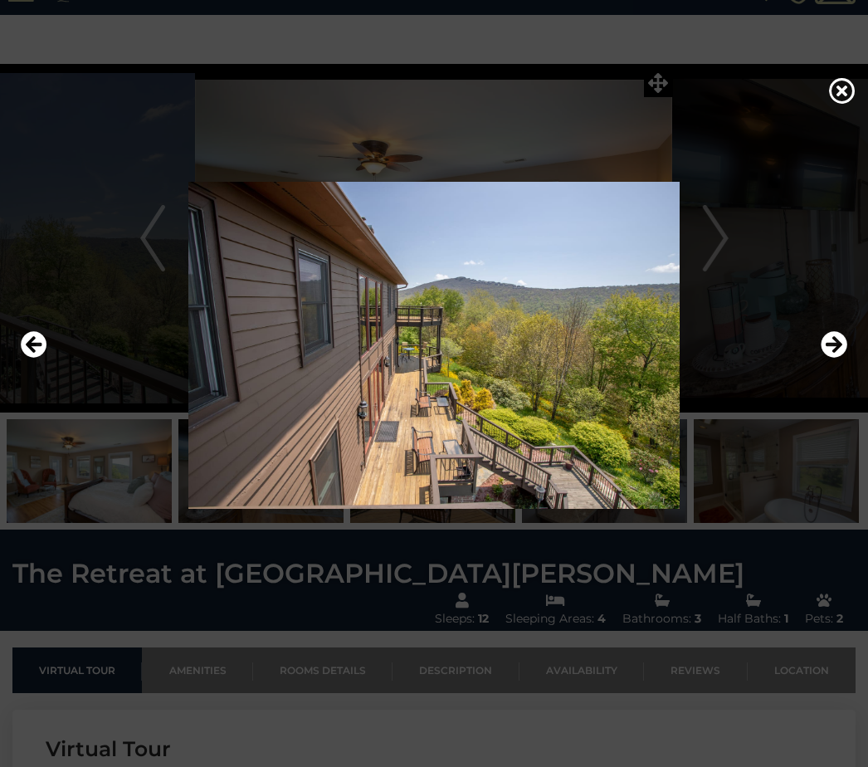
click at [840, 358] on icon "Next" at bounding box center [834, 344] width 27 height 27
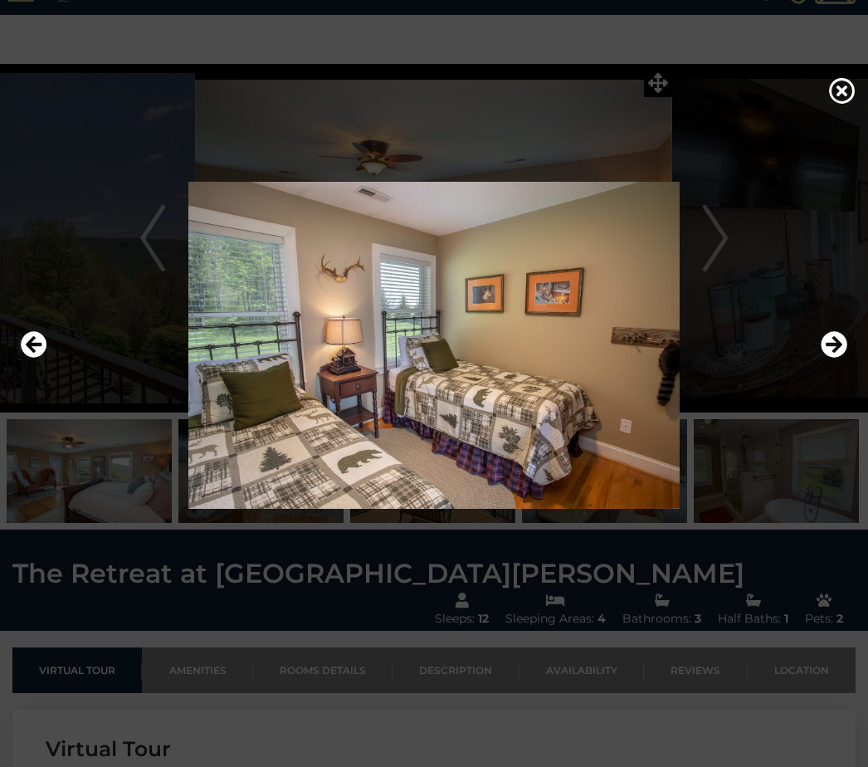
click at [846, 358] on icon "Next" at bounding box center [834, 344] width 27 height 27
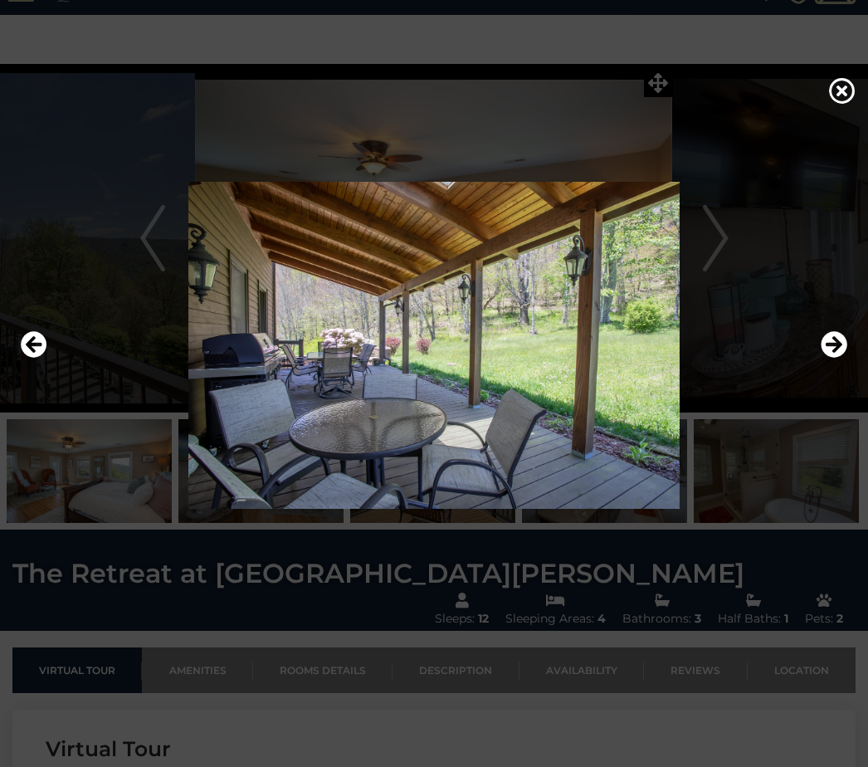
click at [531, 305] on img at bounding box center [434, 345] width 835 height 327
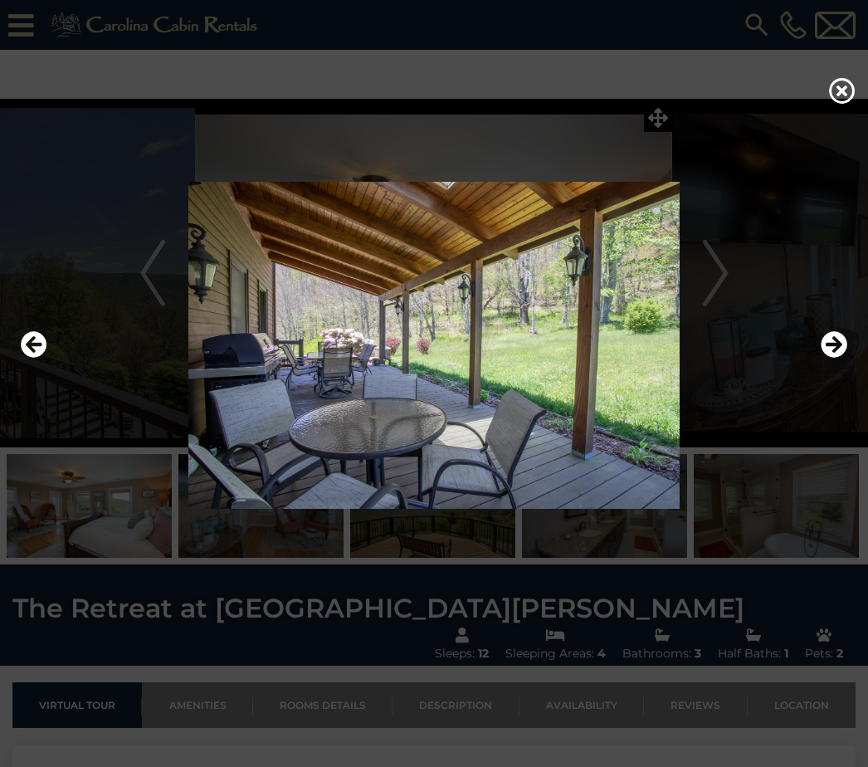
click at [834, 358] on icon "Next" at bounding box center [834, 344] width 27 height 27
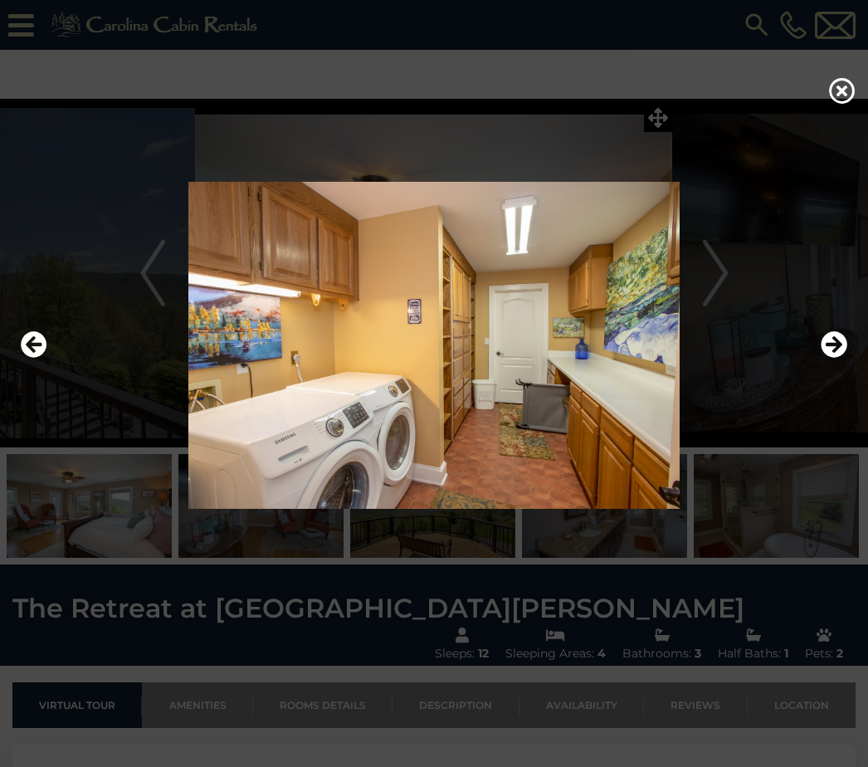
click at [843, 357] on icon "Next" at bounding box center [834, 344] width 27 height 27
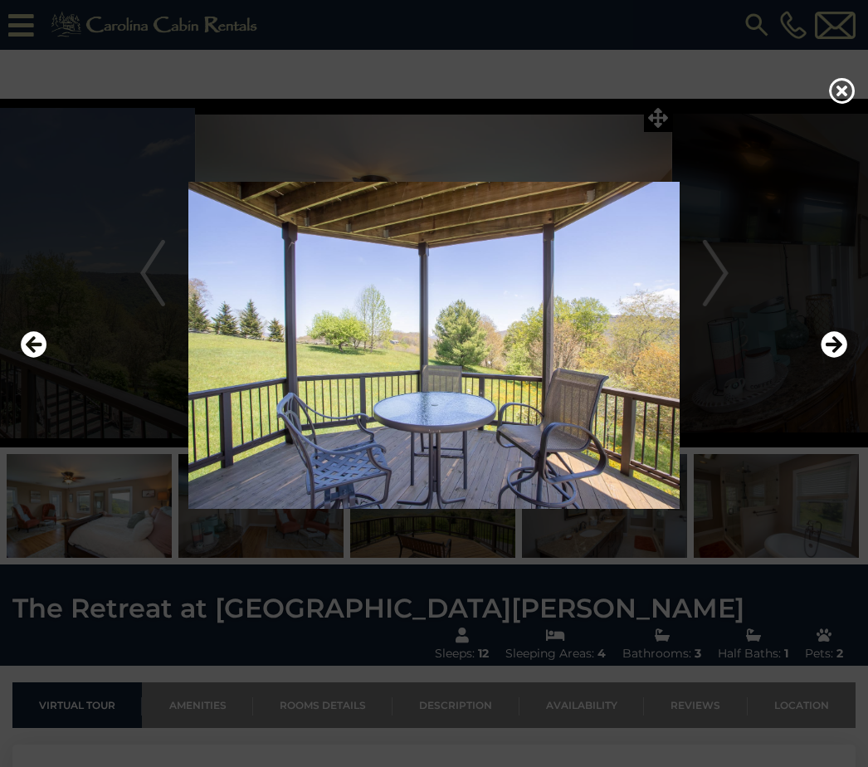
click at [841, 358] on icon "Next" at bounding box center [834, 344] width 27 height 27
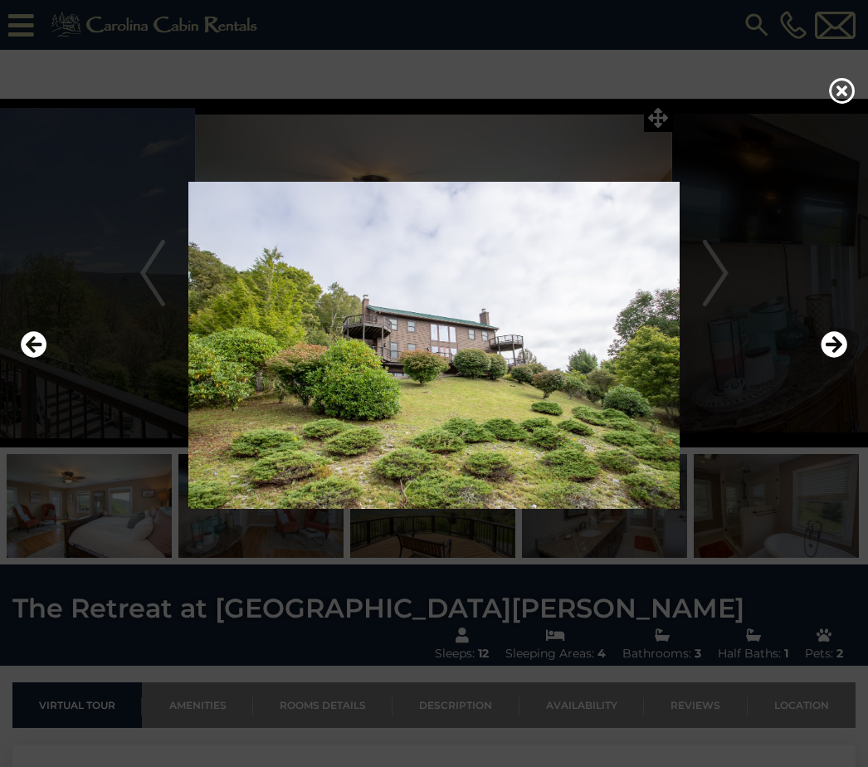
click at [843, 358] on icon "Next" at bounding box center [834, 344] width 27 height 27
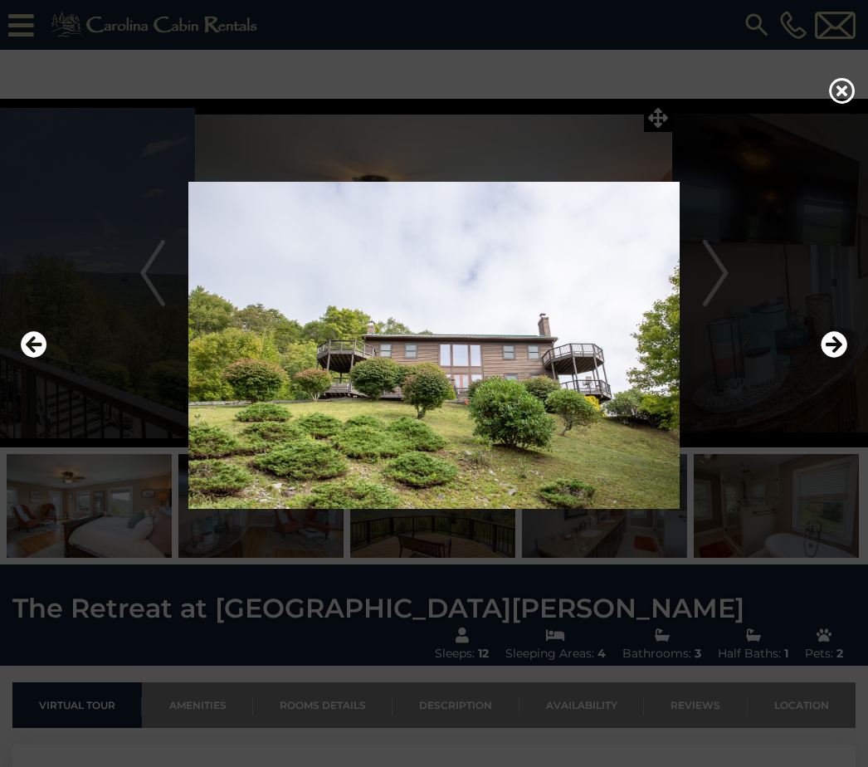
click at [851, 363] on img at bounding box center [434, 345] width 835 height 327
click at [841, 358] on icon "Next" at bounding box center [834, 344] width 27 height 27
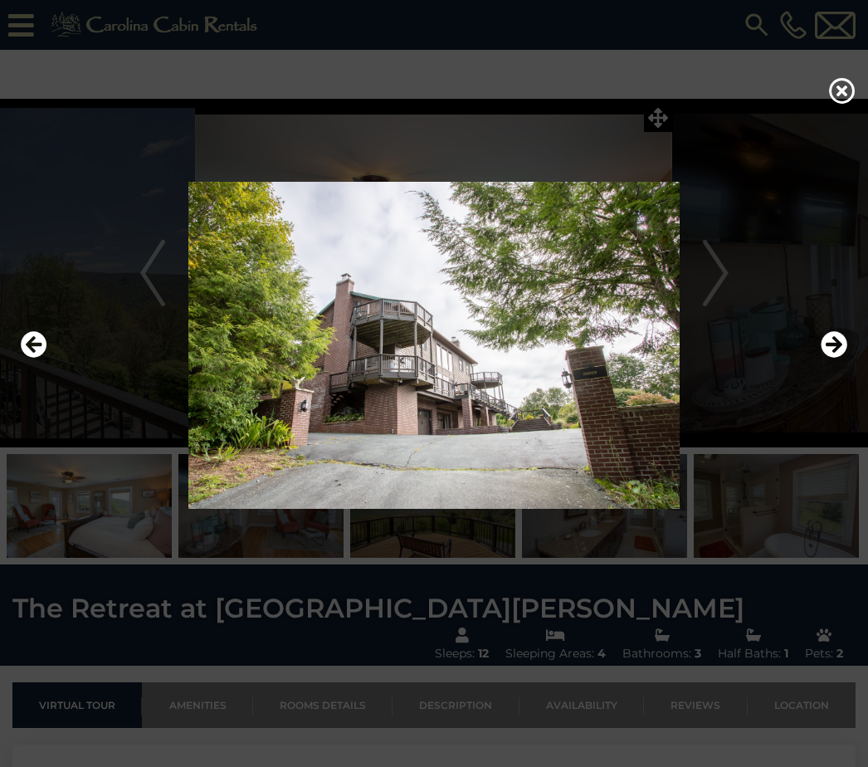
click at [838, 358] on icon "Next" at bounding box center [834, 344] width 27 height 27
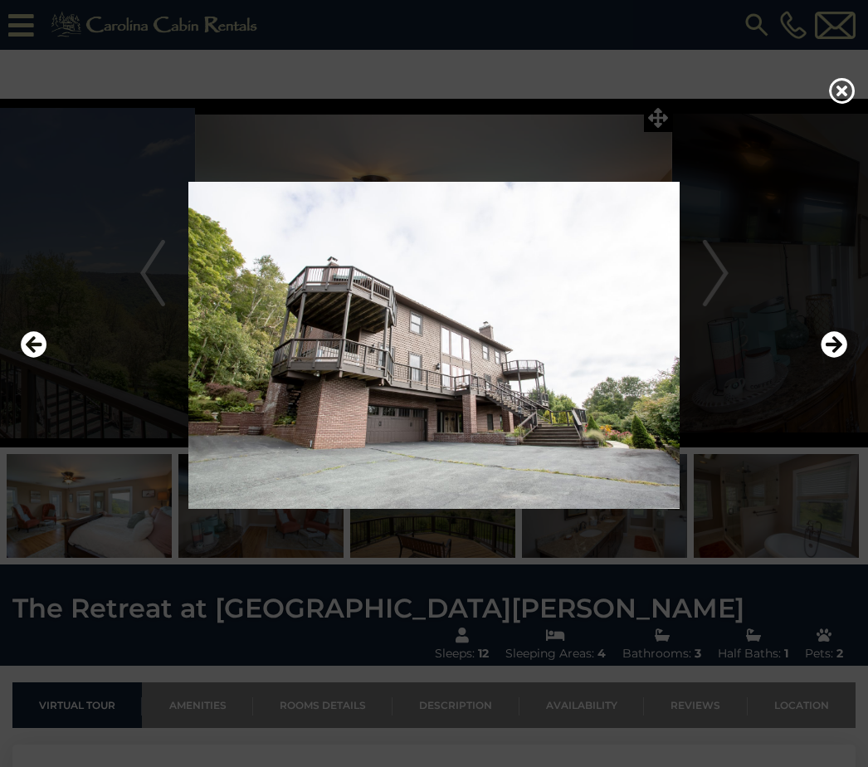
click at [841, 358] on icon "Next" at bounding box center [834, 344] width 27 height 27
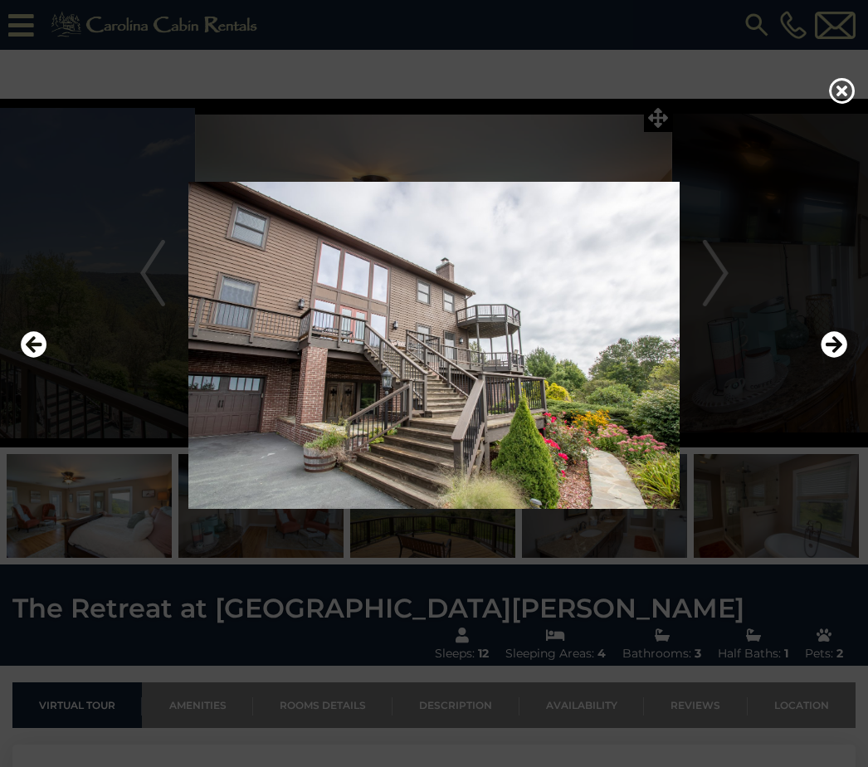
click at [847, 365] on img at bounding box center [434, 345] width 835 height 327
click at [836, 358] on icon "Next" at bounding box center [834, 344] width 27 height 27
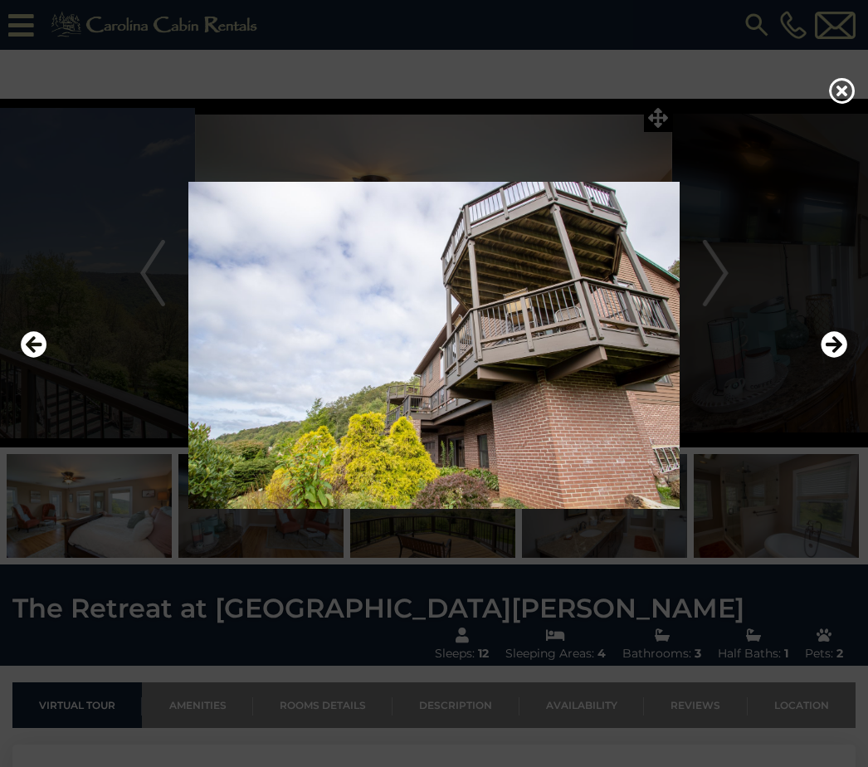
click at [844, 358] on icon "Next" at bounding box center [834, 344] width 27 height 27
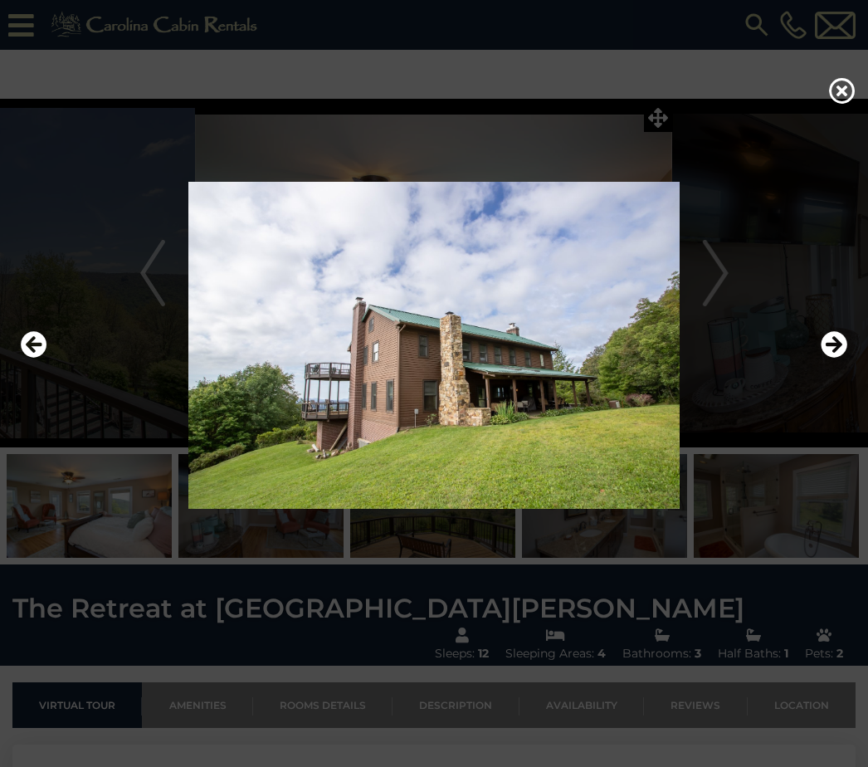
click at [841, 358] on icon "Next" at bounding box center [834, 344] width 27 height 27
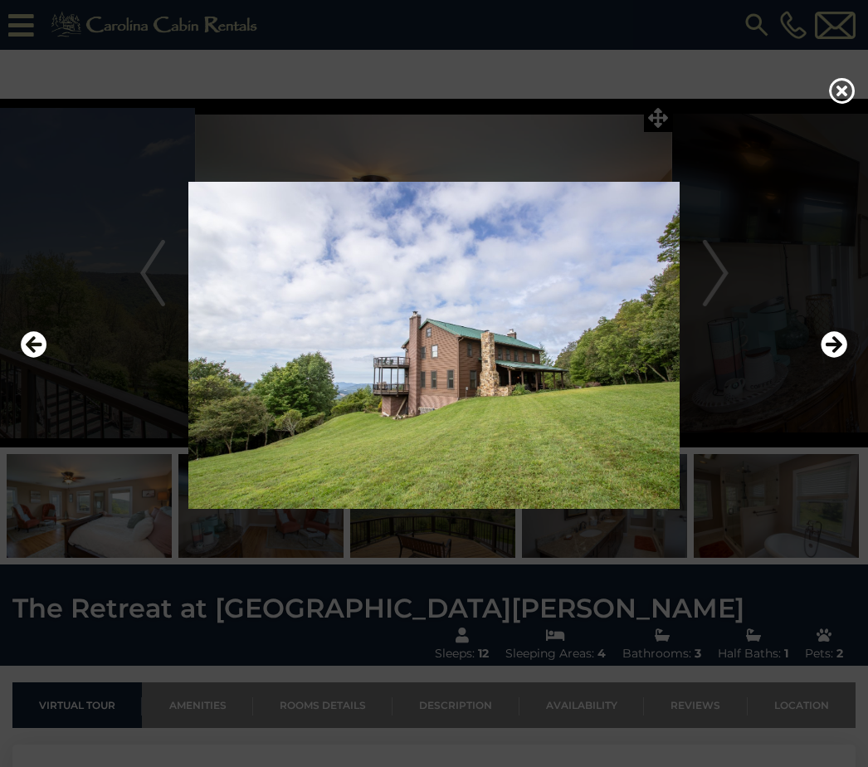
click at [850, 360] on img at bounding box center [434, 345] width 835 height 327
click at [841, 358] on icon "Next" at bounding box center [834, 344] width 27 height 27
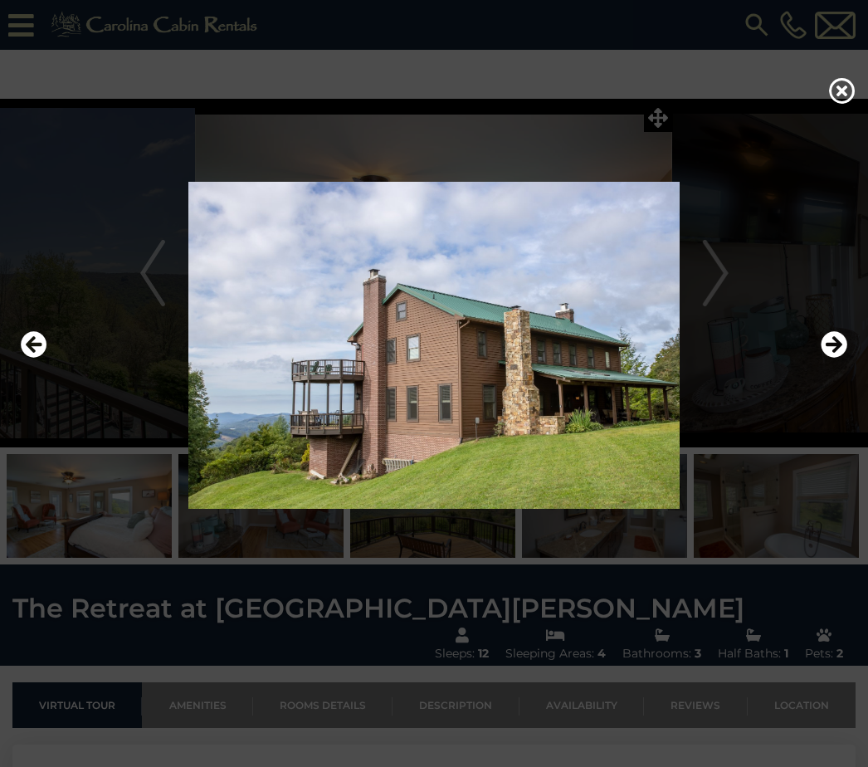
click at [841, 358] on icon "Next" at bounding box center [834, 344] width 27 height 27
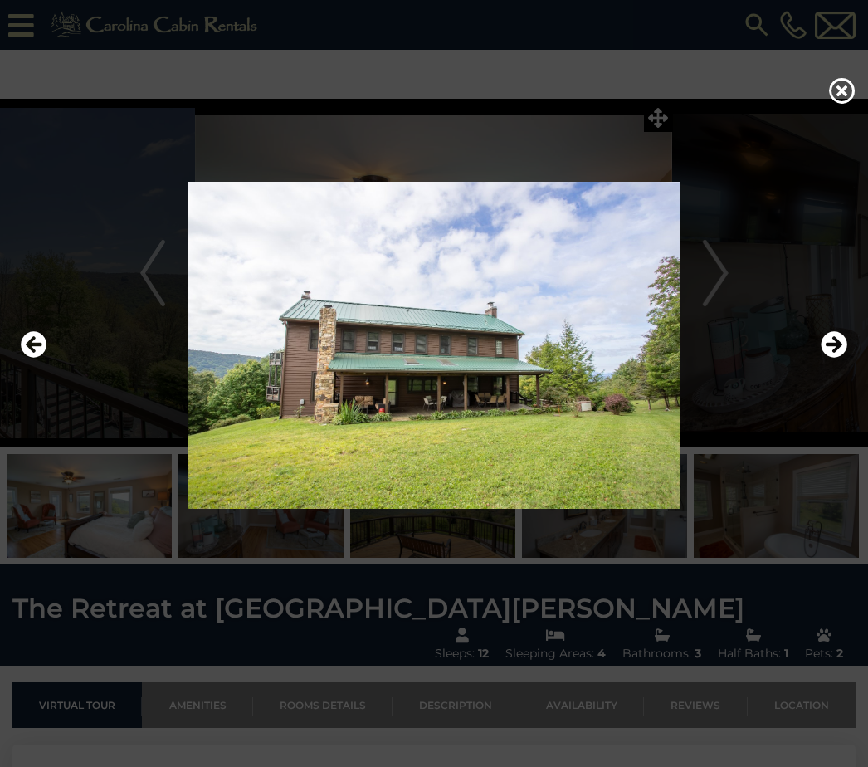
click at [844, 358] on icon "Next" at bounding box center [834, 344] width 27 height 27
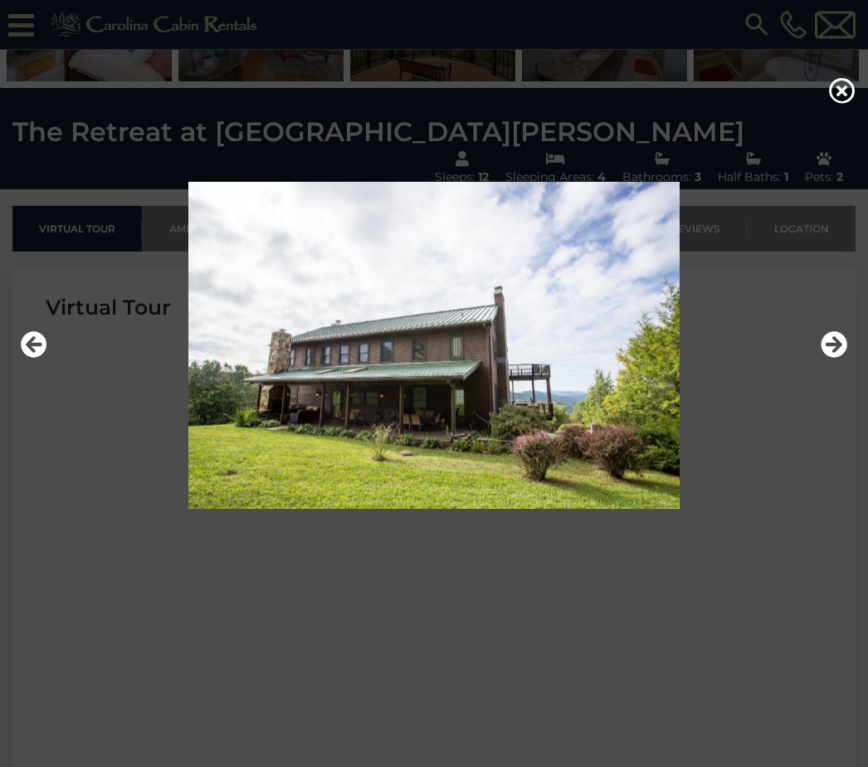
scroll to position [427, 0]
click at [854, 90] on icon at bounding box center [842, 90] width 27 height 27
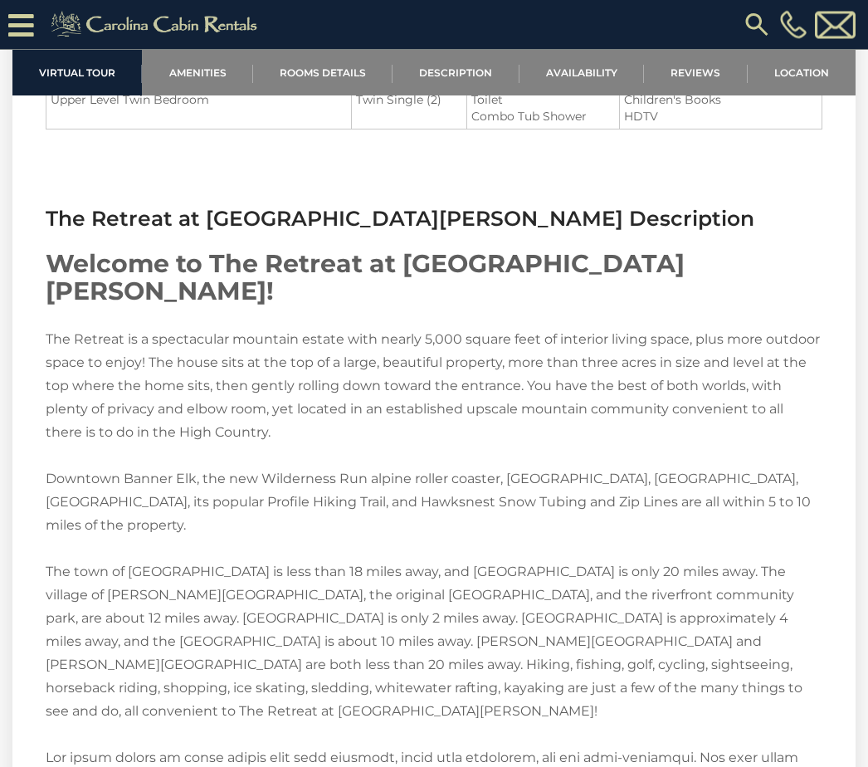
scroll to position [2279, 0]
